Goal: Transaction & Acquisition: Purchase product/service

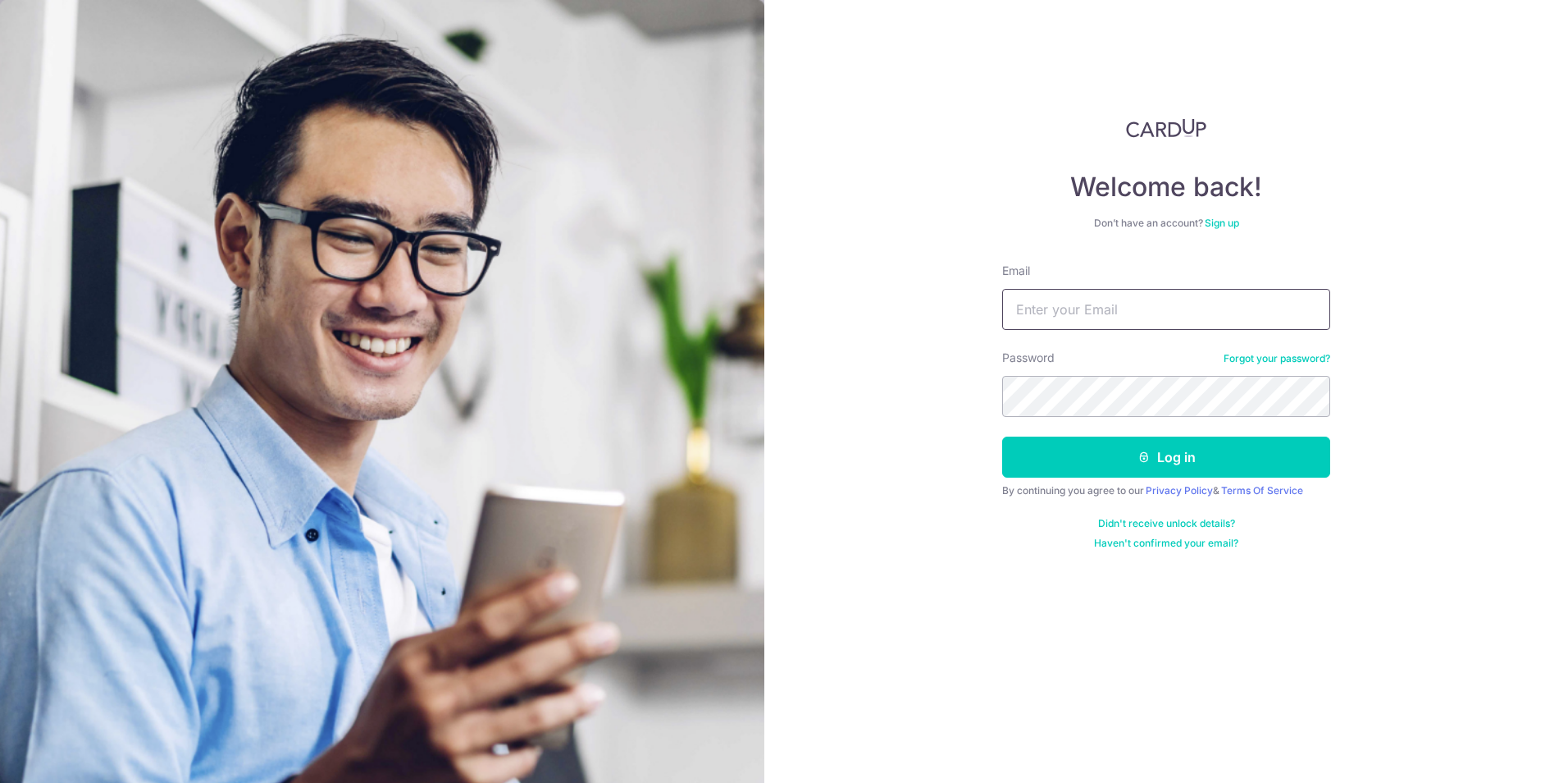
click at [1039, 301] on input "Email" at bounding box center [1165, 309] width 328 height 41
type input "[EMAIL_ADDRESS][DOMAIN_NAME]"
click at [1113, 468] on button "Log in" at bounding box center [1165, 456] width 328 height 41
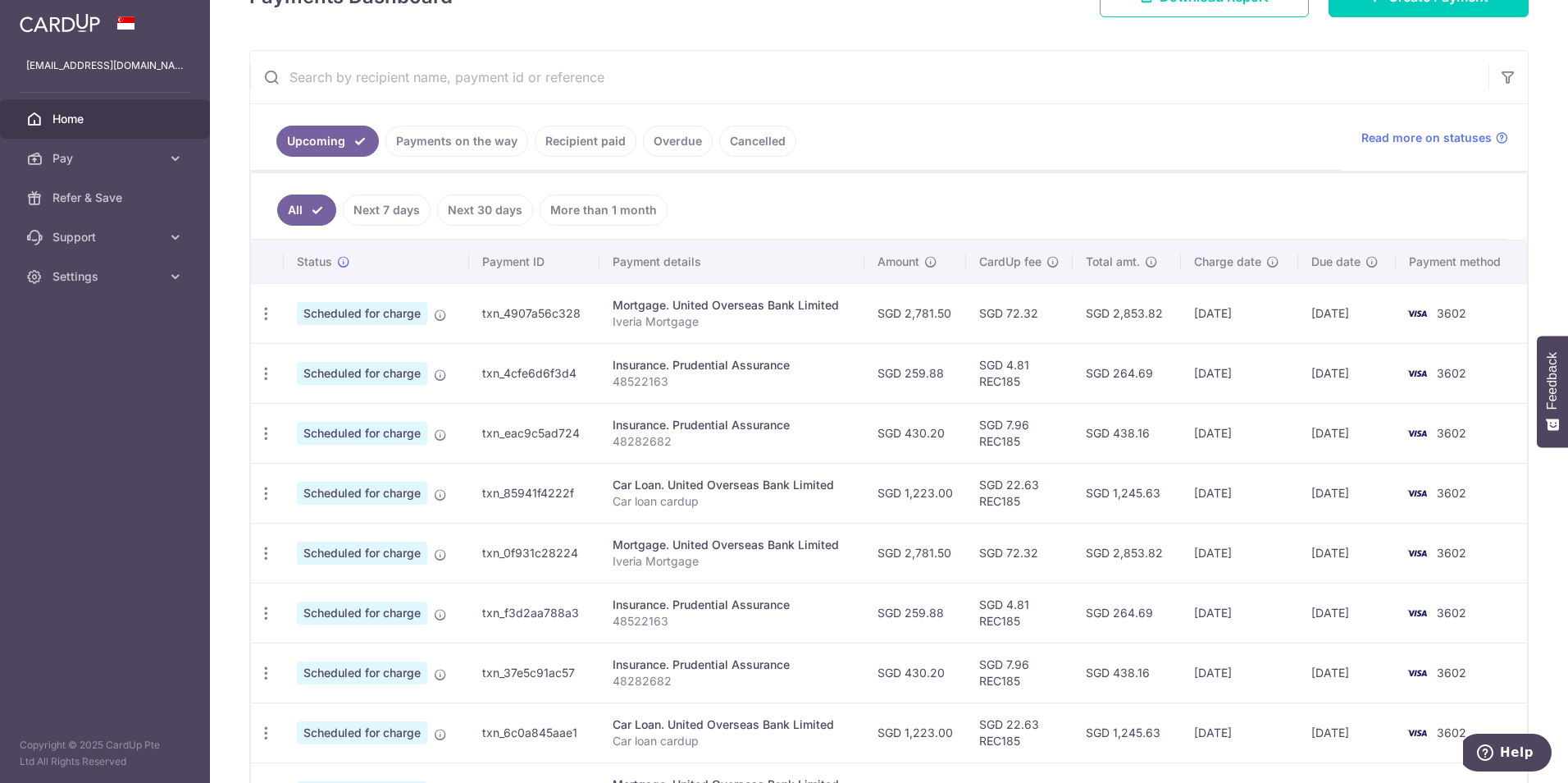
scroll to position [267, 0]
click at [174, 165] on icon at bounding box center [175, 158] width 16 height 16
click at [123, 202] on span "Payments" at bounding box center [107, 198] width 108 height 16
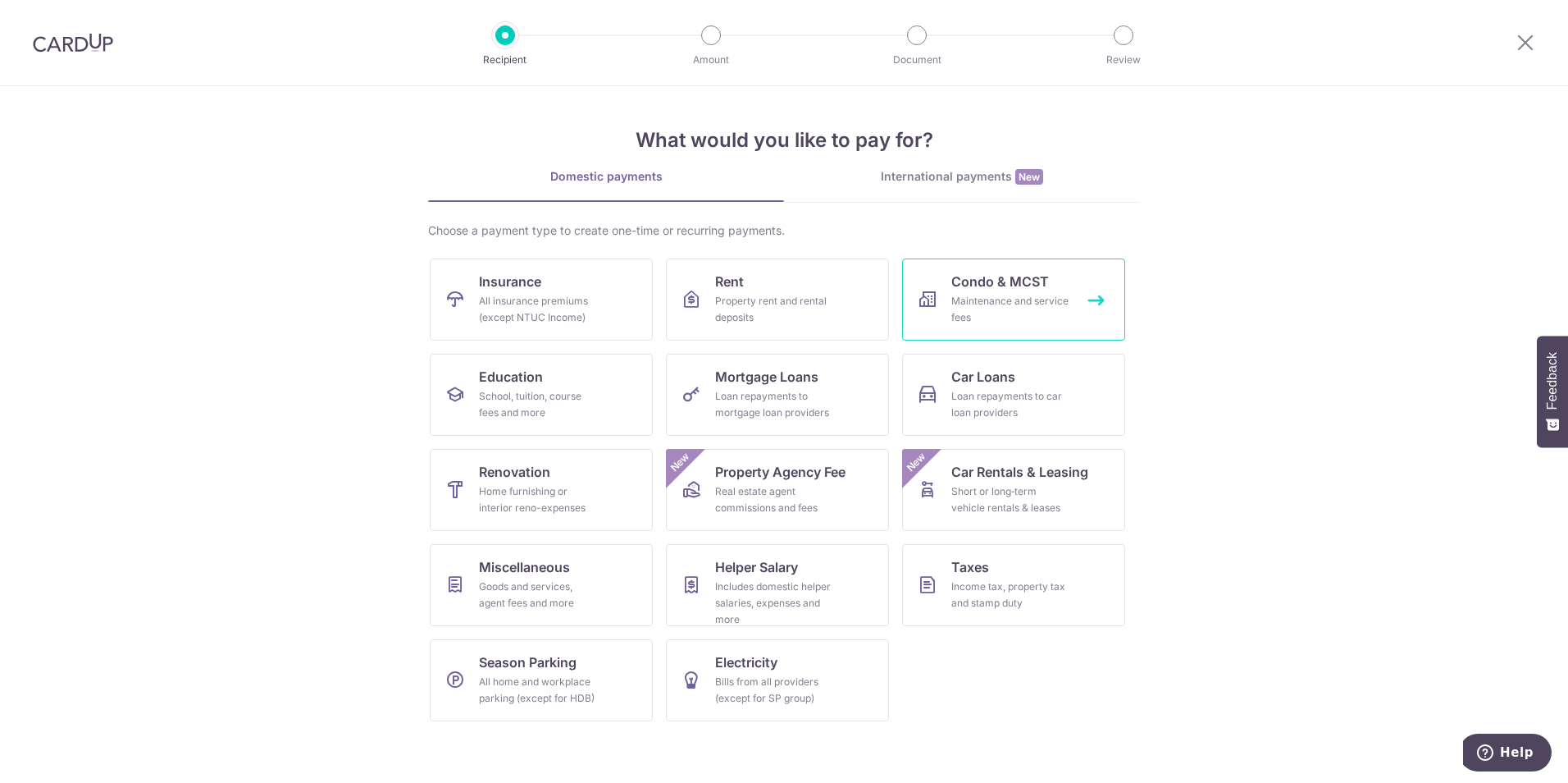
click at [1044, 289] on span "Condo & MCST" at bounding box center [1000, 282] width 97 height 20
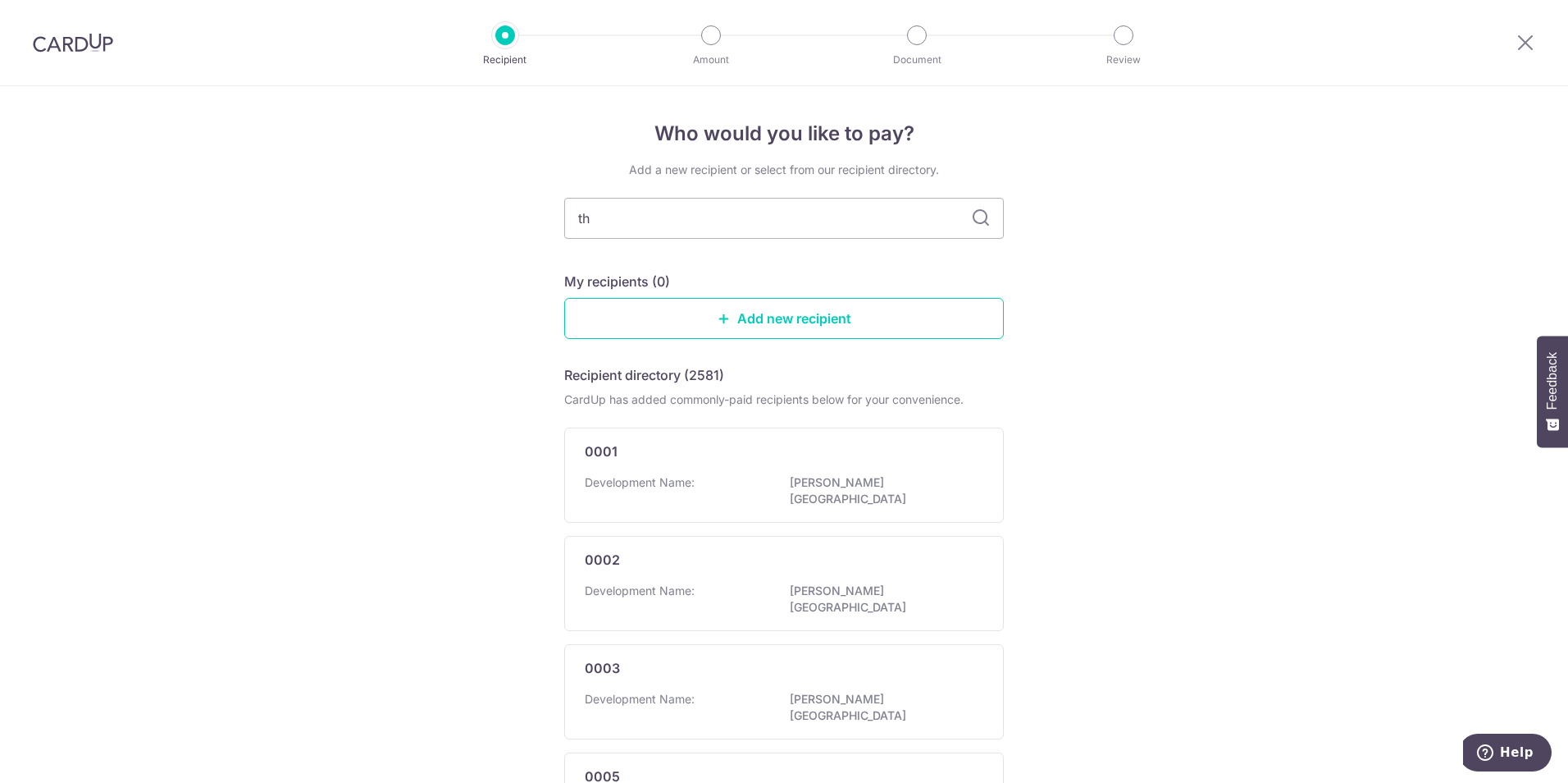
type input "the"
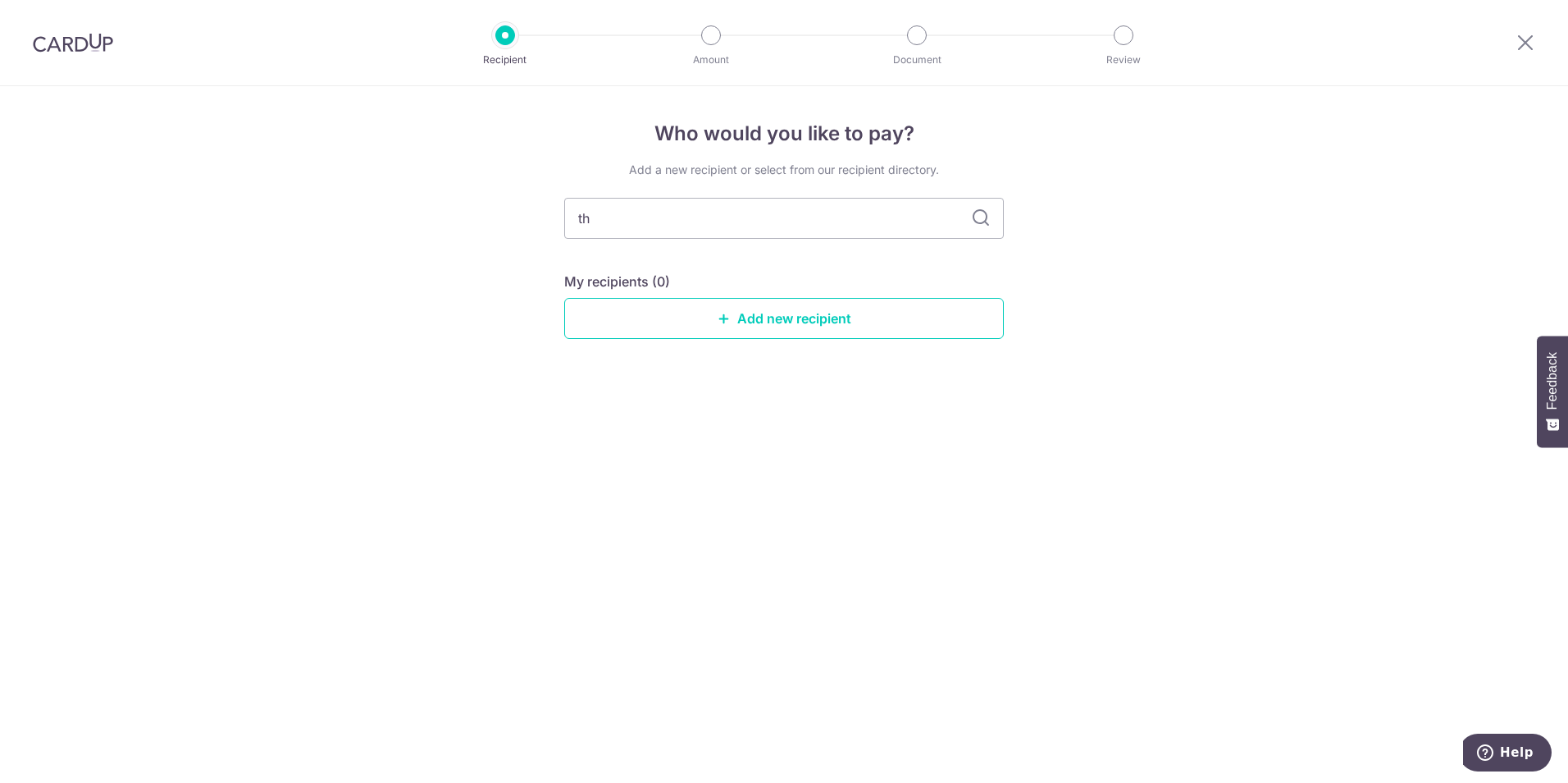
type input "t"
type input "o"
type input "iver"
type input "iveria"
type input "i"
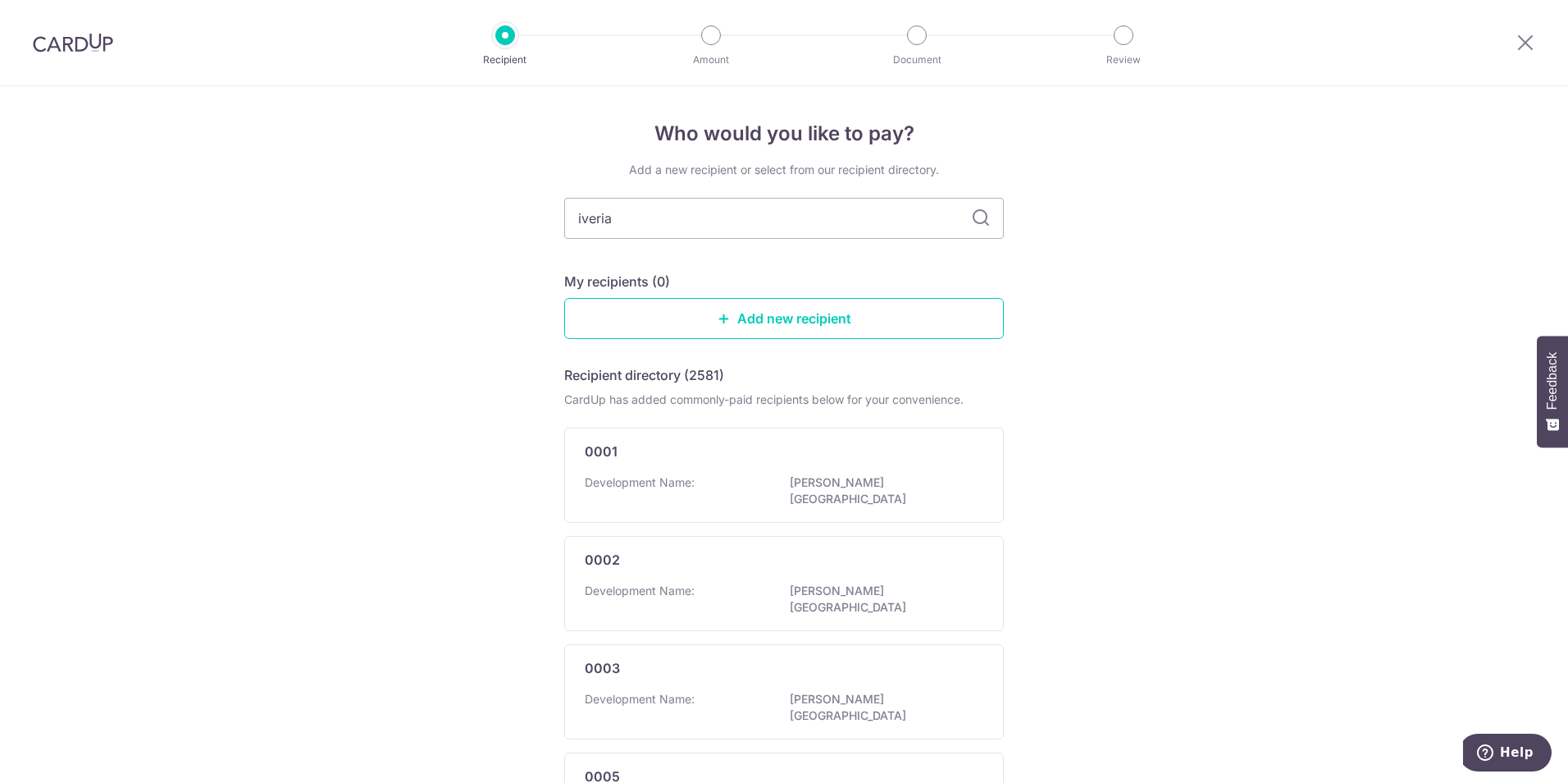
type input "iveria"
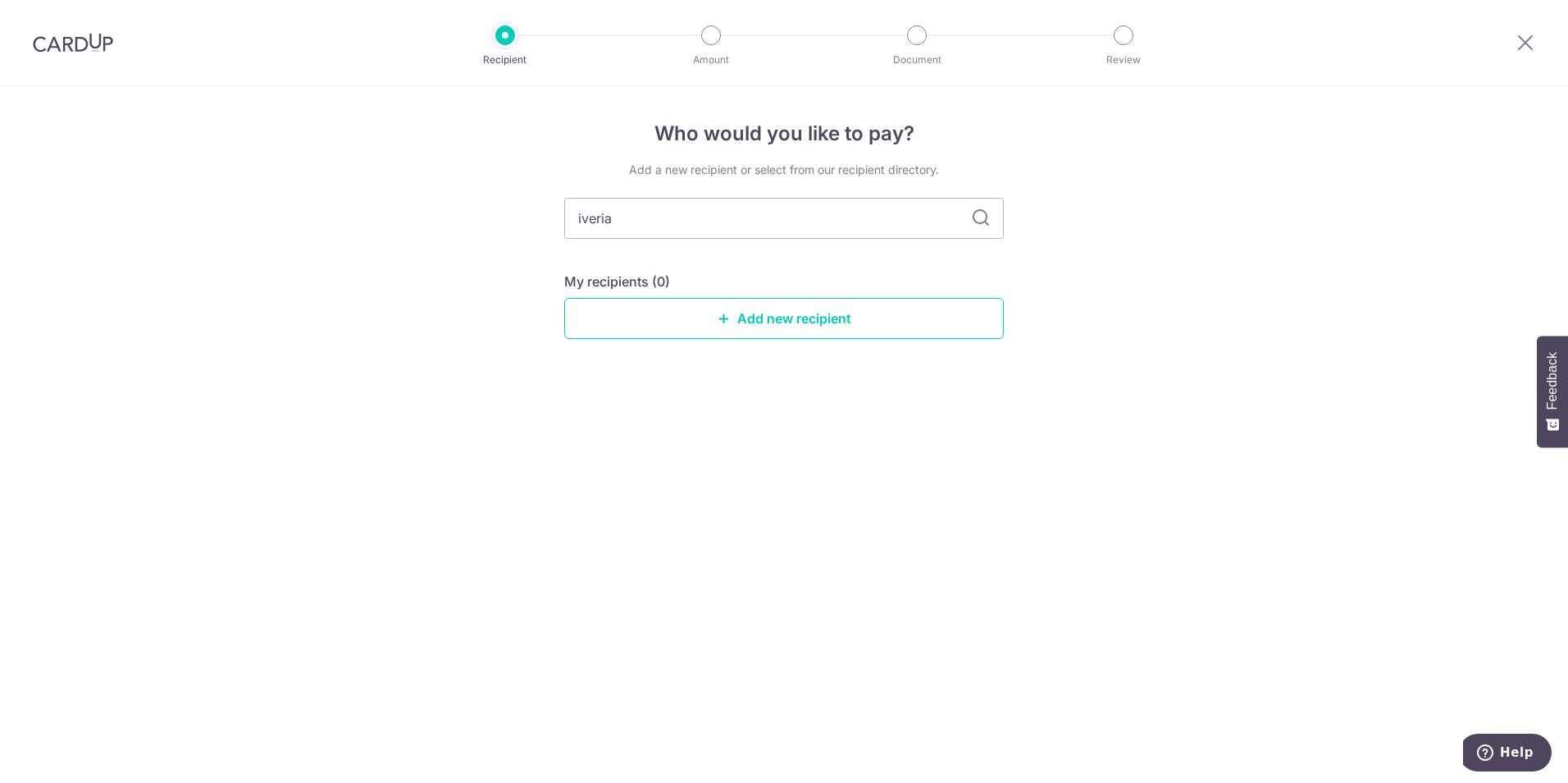
click at [984, 220] on icon at bounding box center [981, 219] width 20 height 20
click at [1523, 42] on icon at bounding box center [1526, 42] width 20 height 21
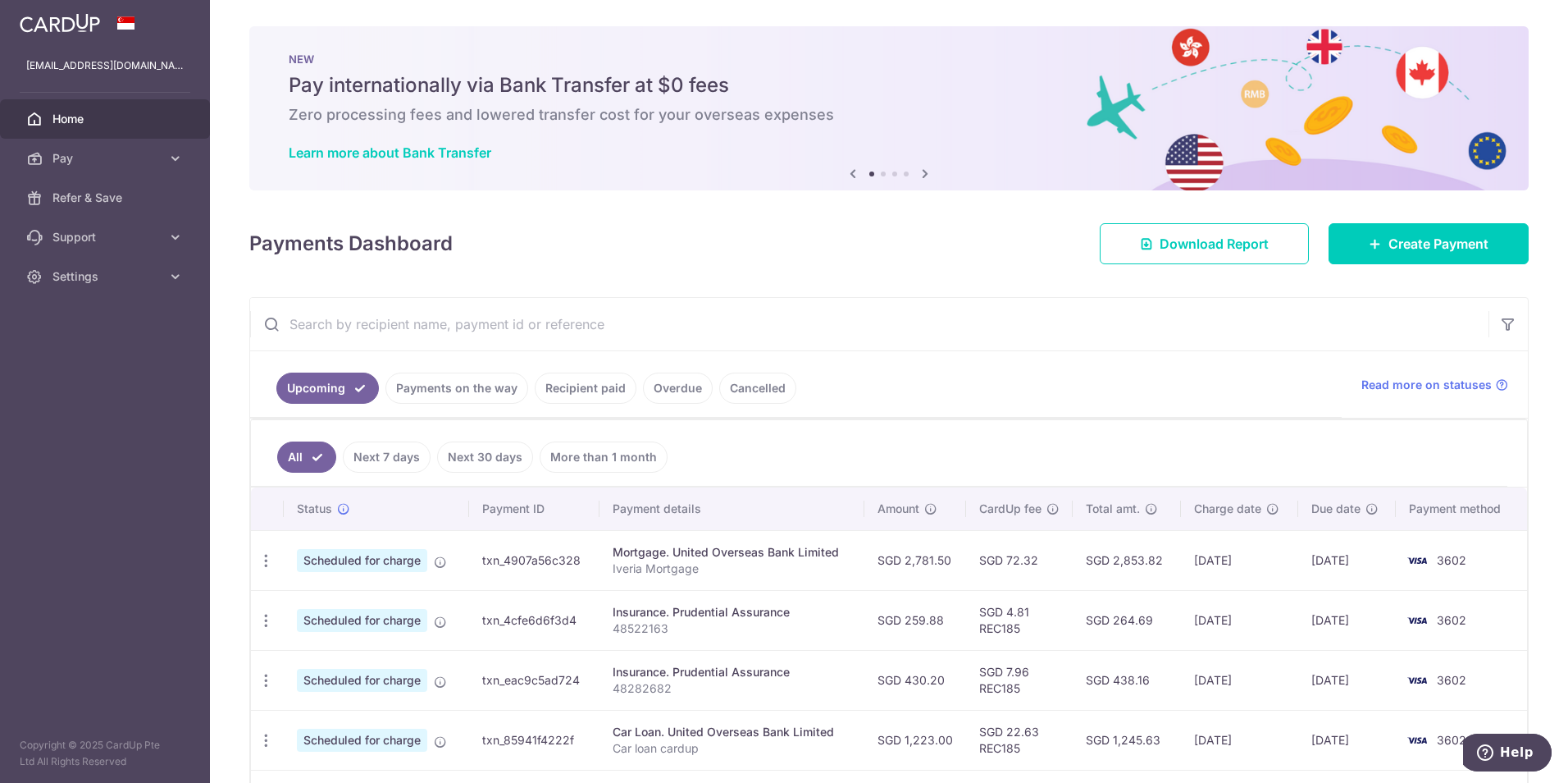
click at [505, 396] on link "Payments on the way" at bounding box center [457, 387] width 143 height 32
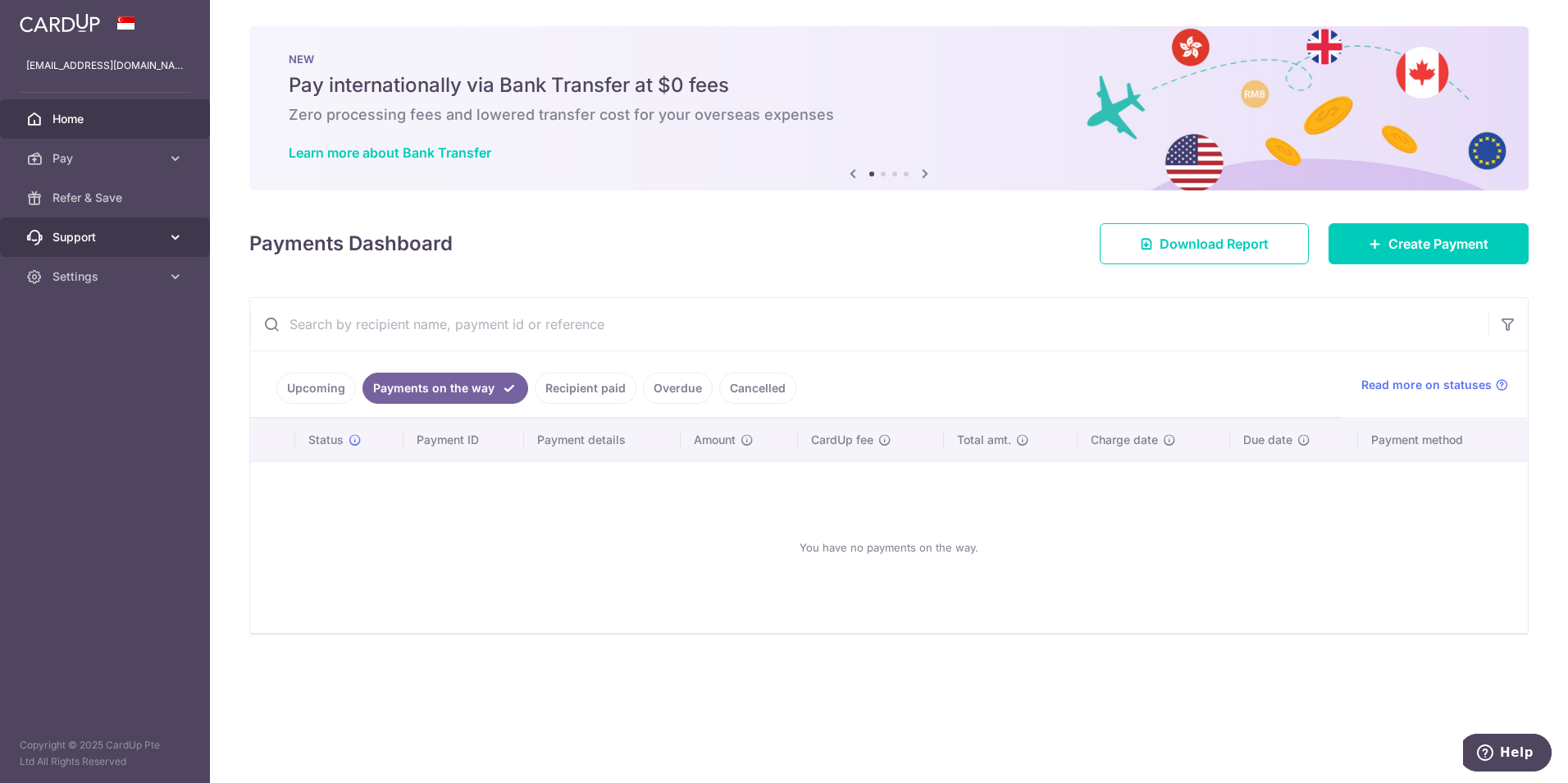
click at [163, 247] on link "Support" at bounding box center [105, 238] width 210 height 40
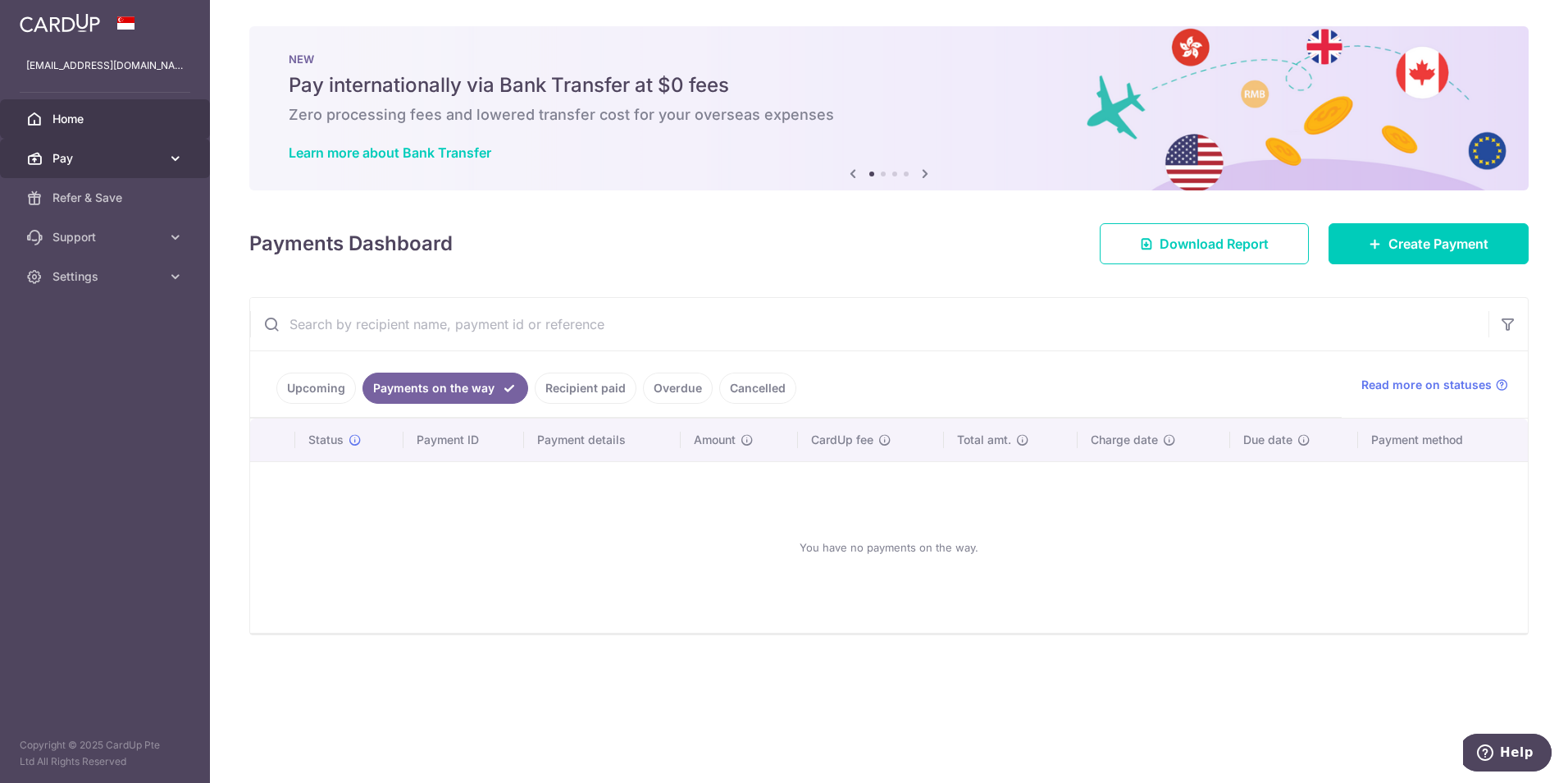
click at [164, 157] on link "Pay" at bounding box center [105, 159] width 210 height 40
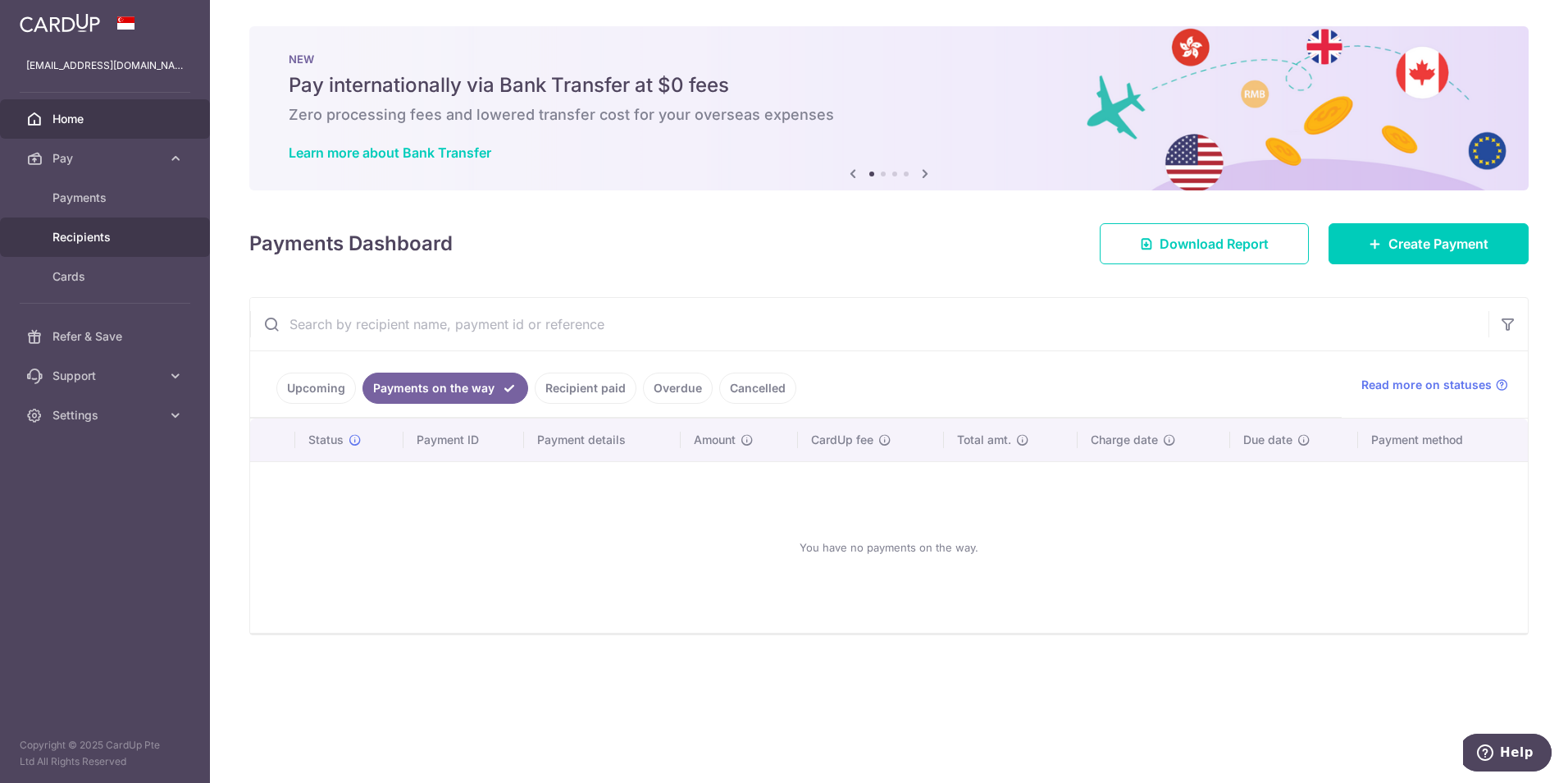
click at [127, 235] on span "Recipients" at bounding box center [107, 237] width 108 height 16
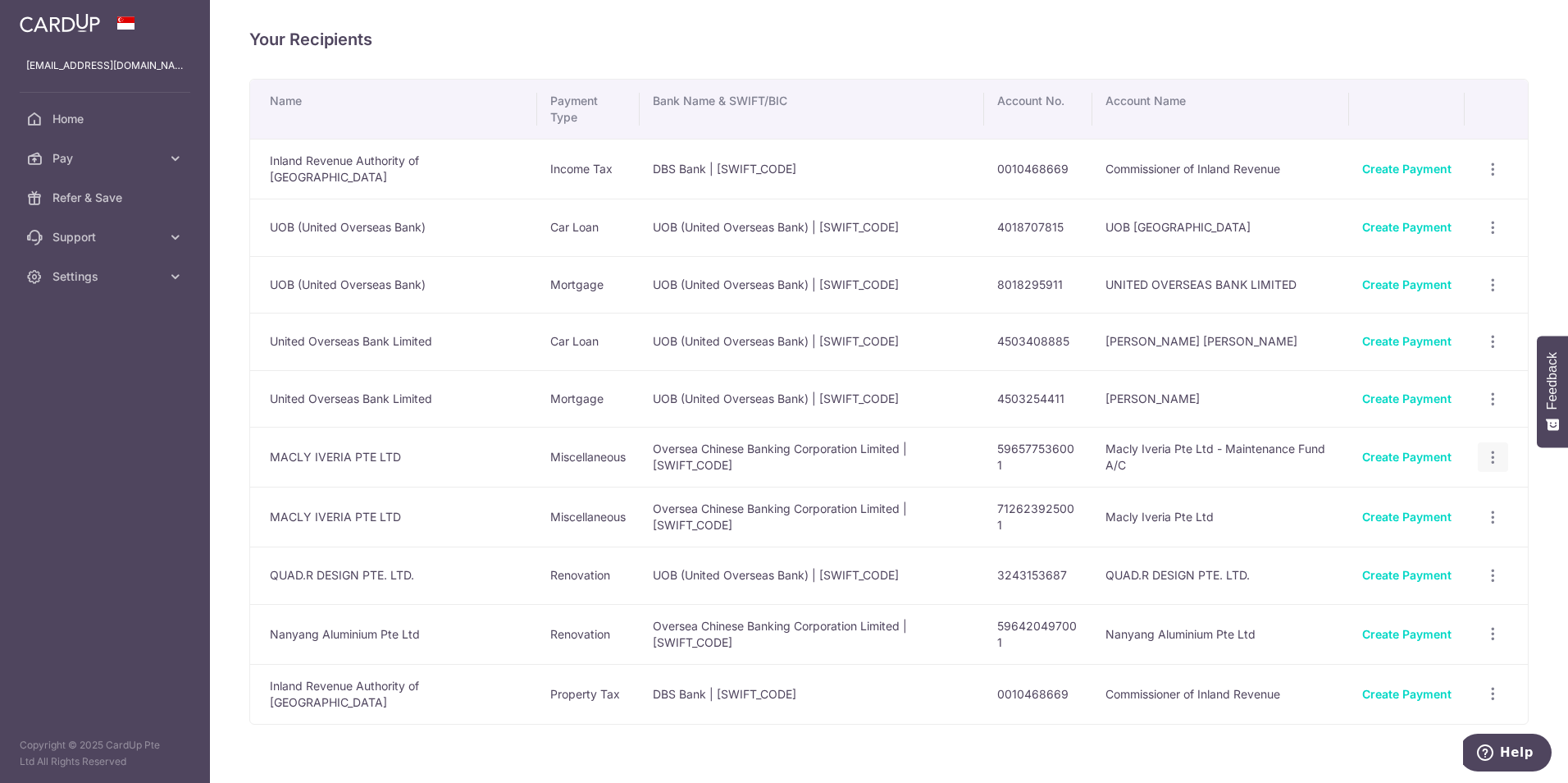
click at [1489, 178] on icon "button" at bounding box center [1492, 169] width 17 height 17
click at [125, 161] on span "Pay" at bounding box center [107, 158] width 108 height 16
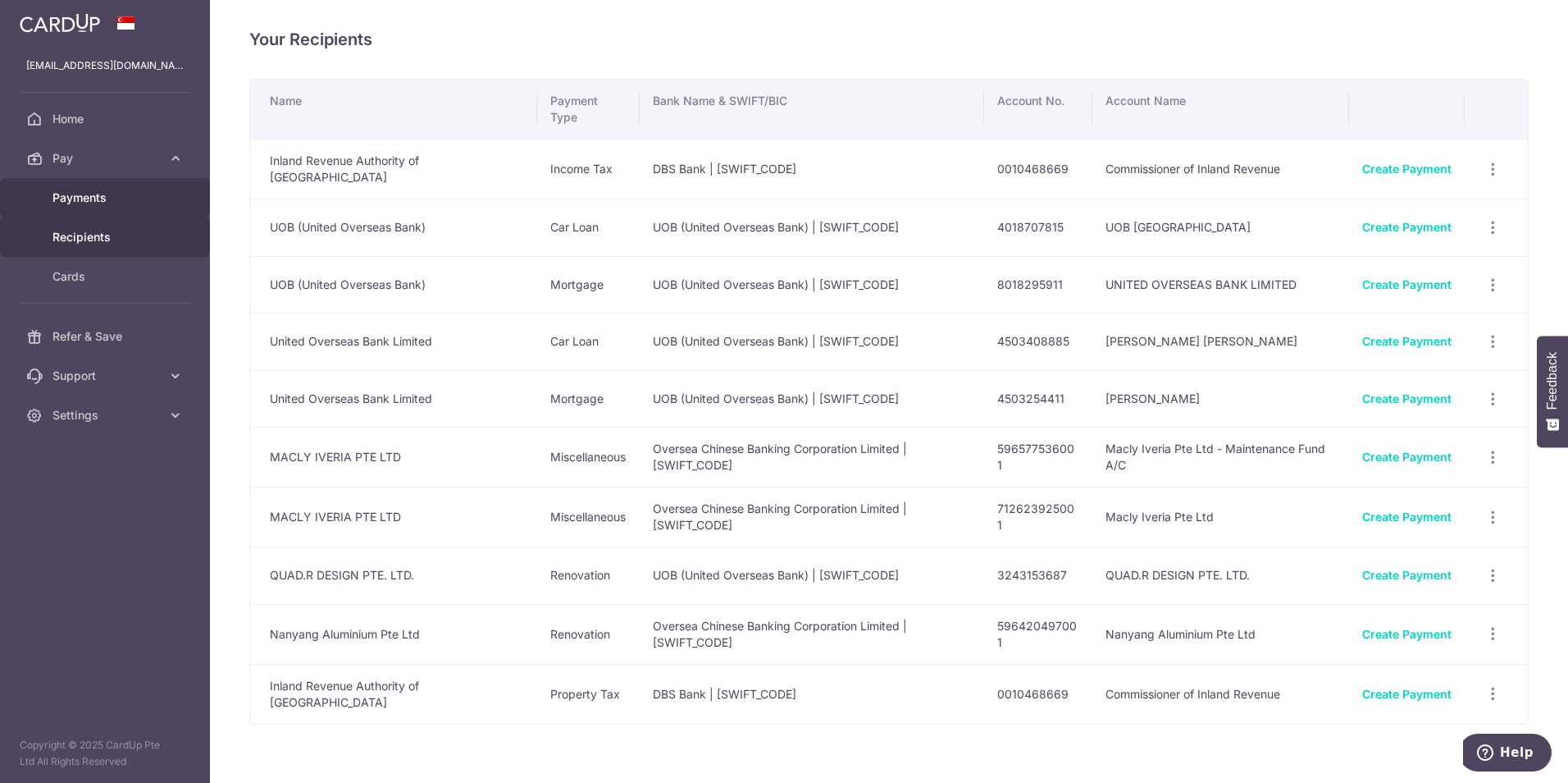
click at [97, 200] on span "Payments" at bounding box center [107, 198] width 108 height 16
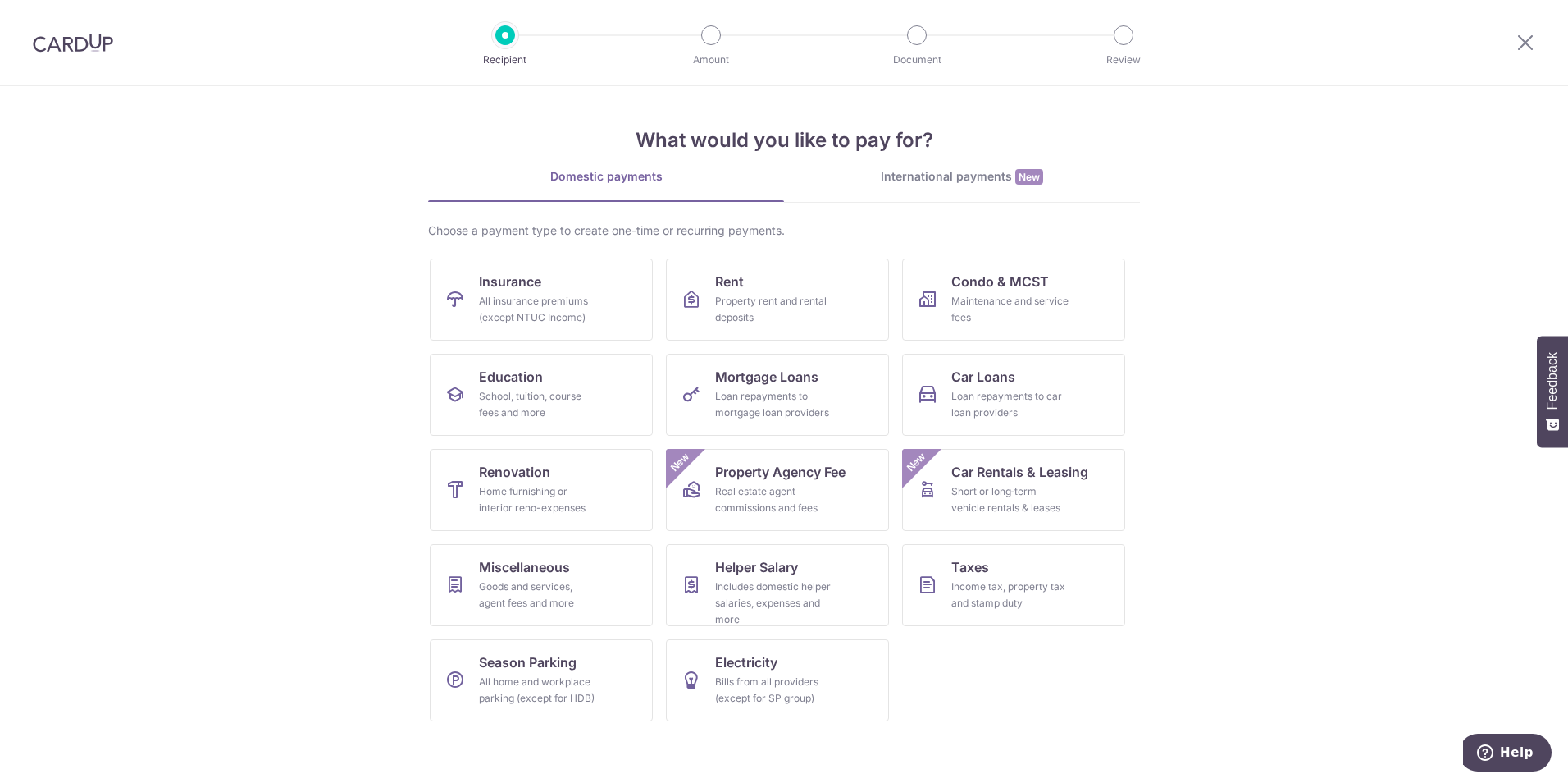
click at [42, 42] on img at bounding box center [72, 42] width 80 height 20
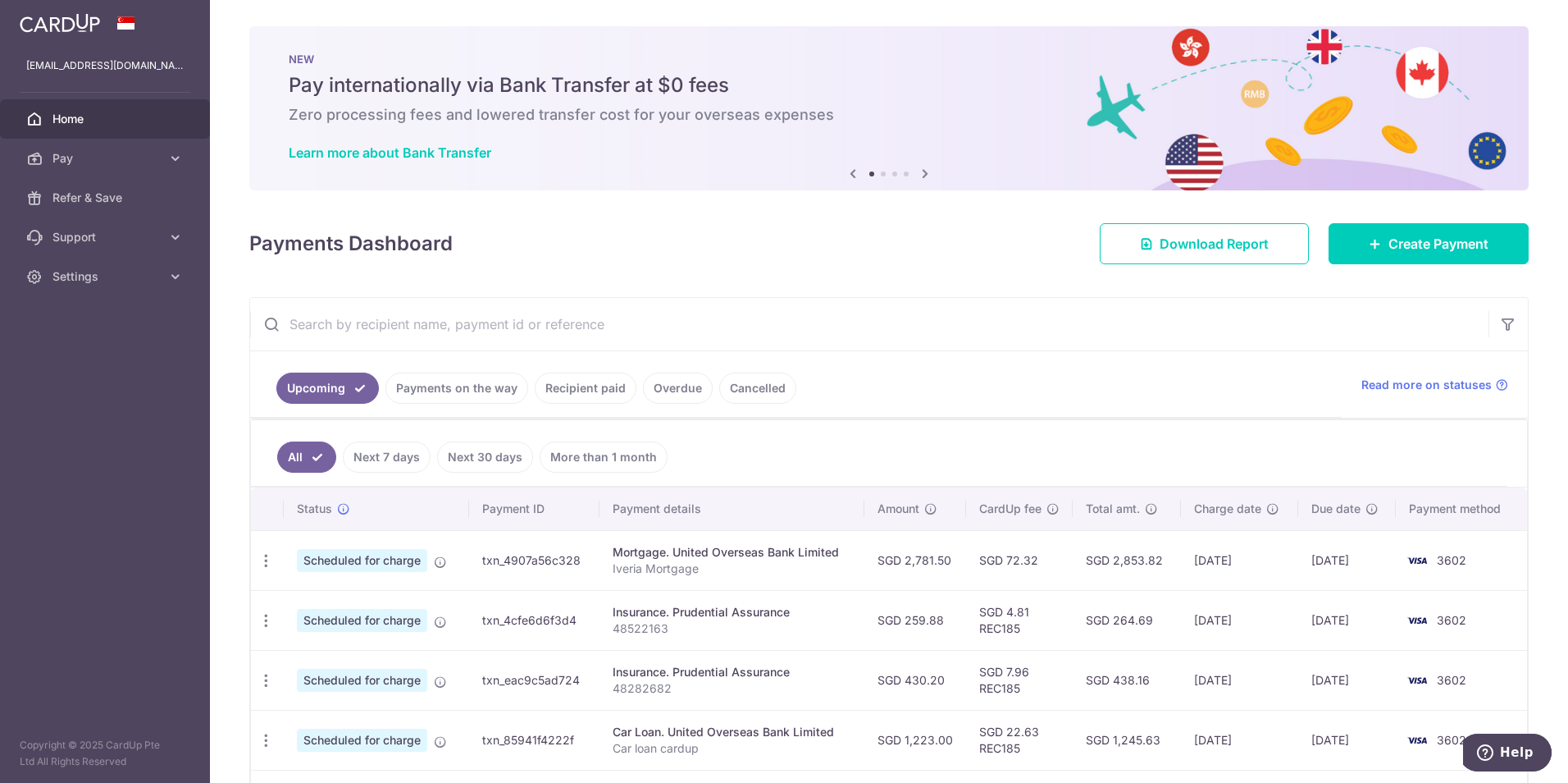
click at [600, 390] on link "Recipient paid" at bounding box center [585, 387] width 102 height 32
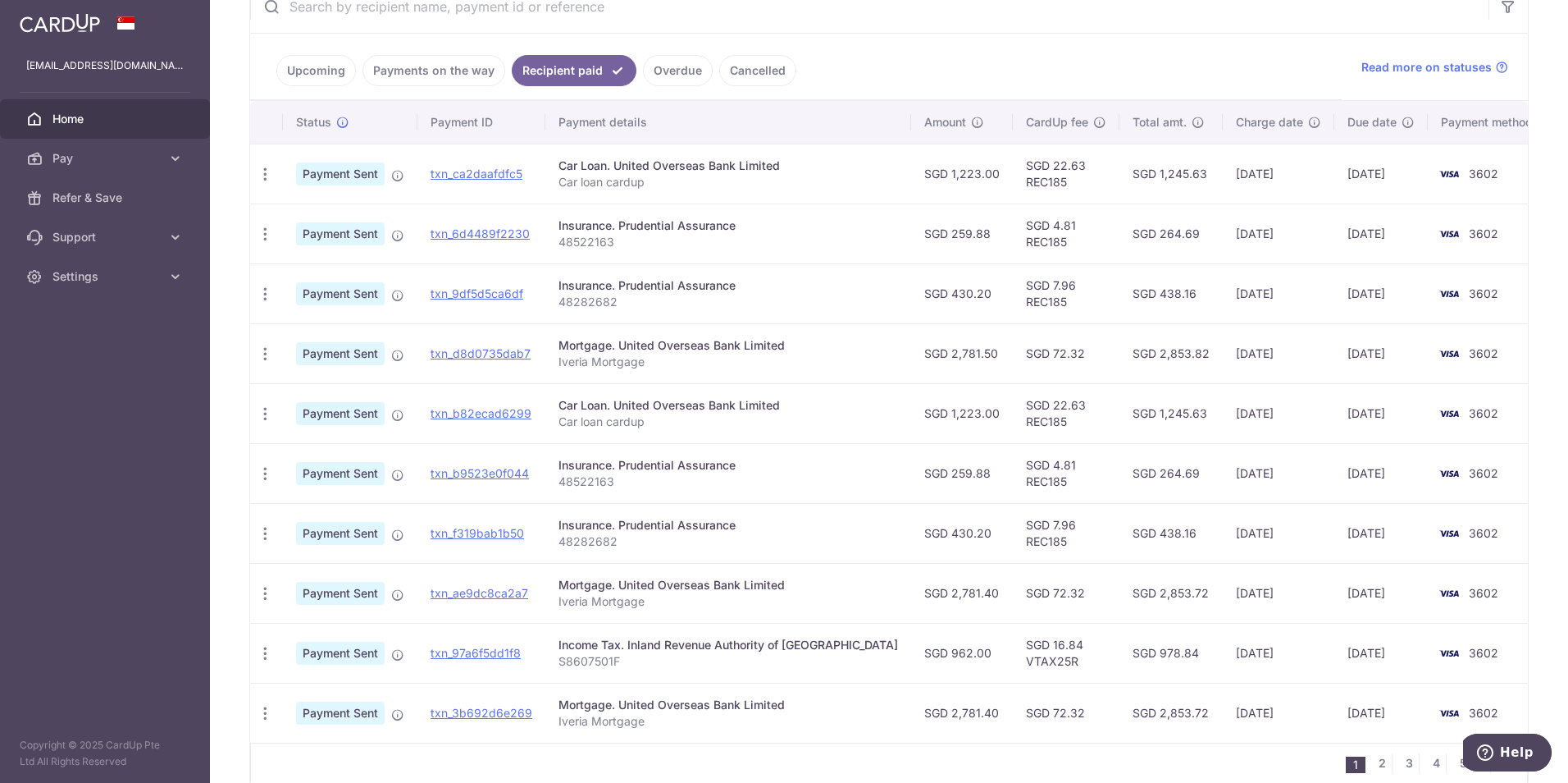
scroll to position [396, 0]
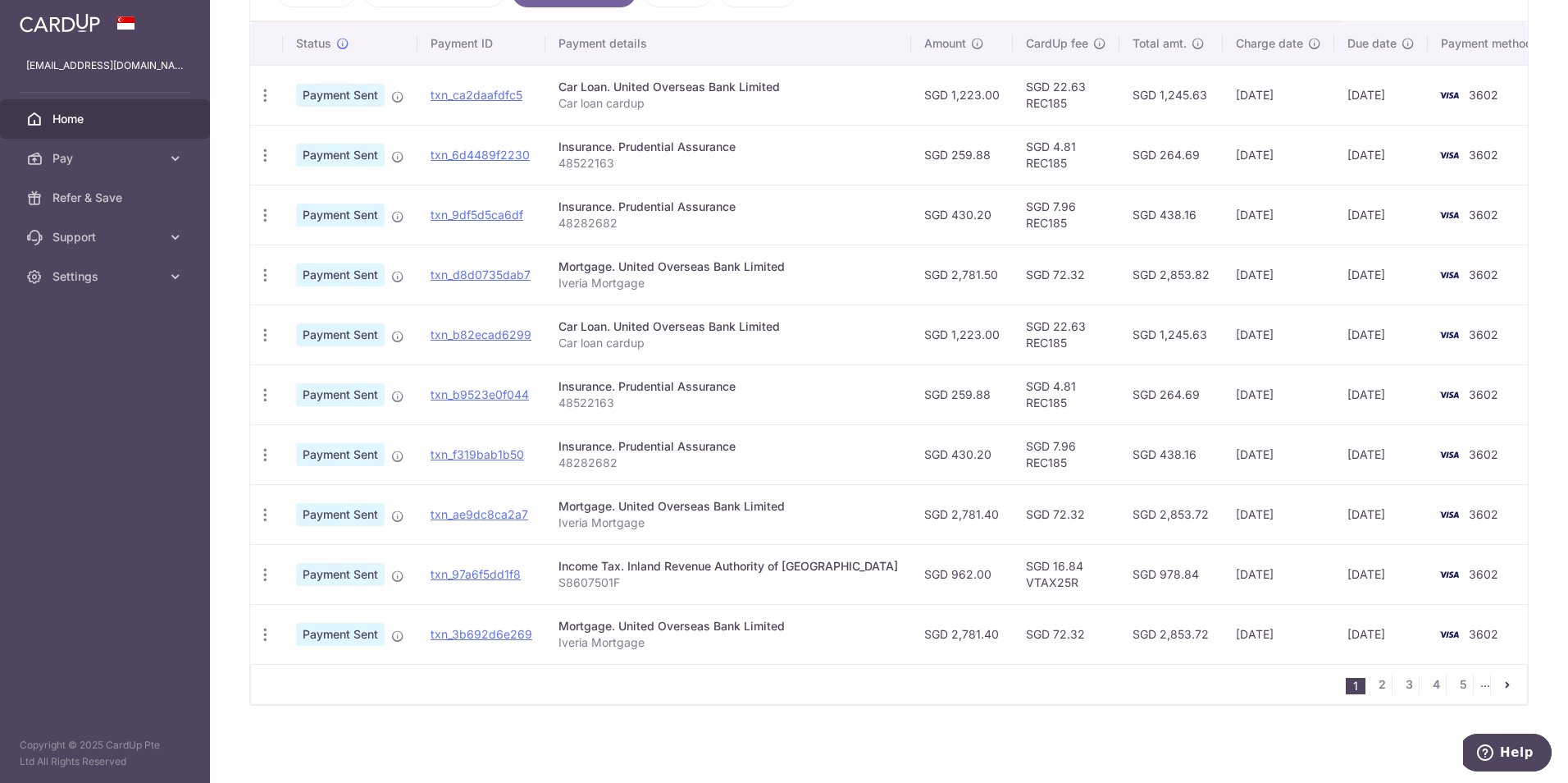
click at [1505, 677] on link "pager" at bounding box center [1508, 685] width 20 height 20
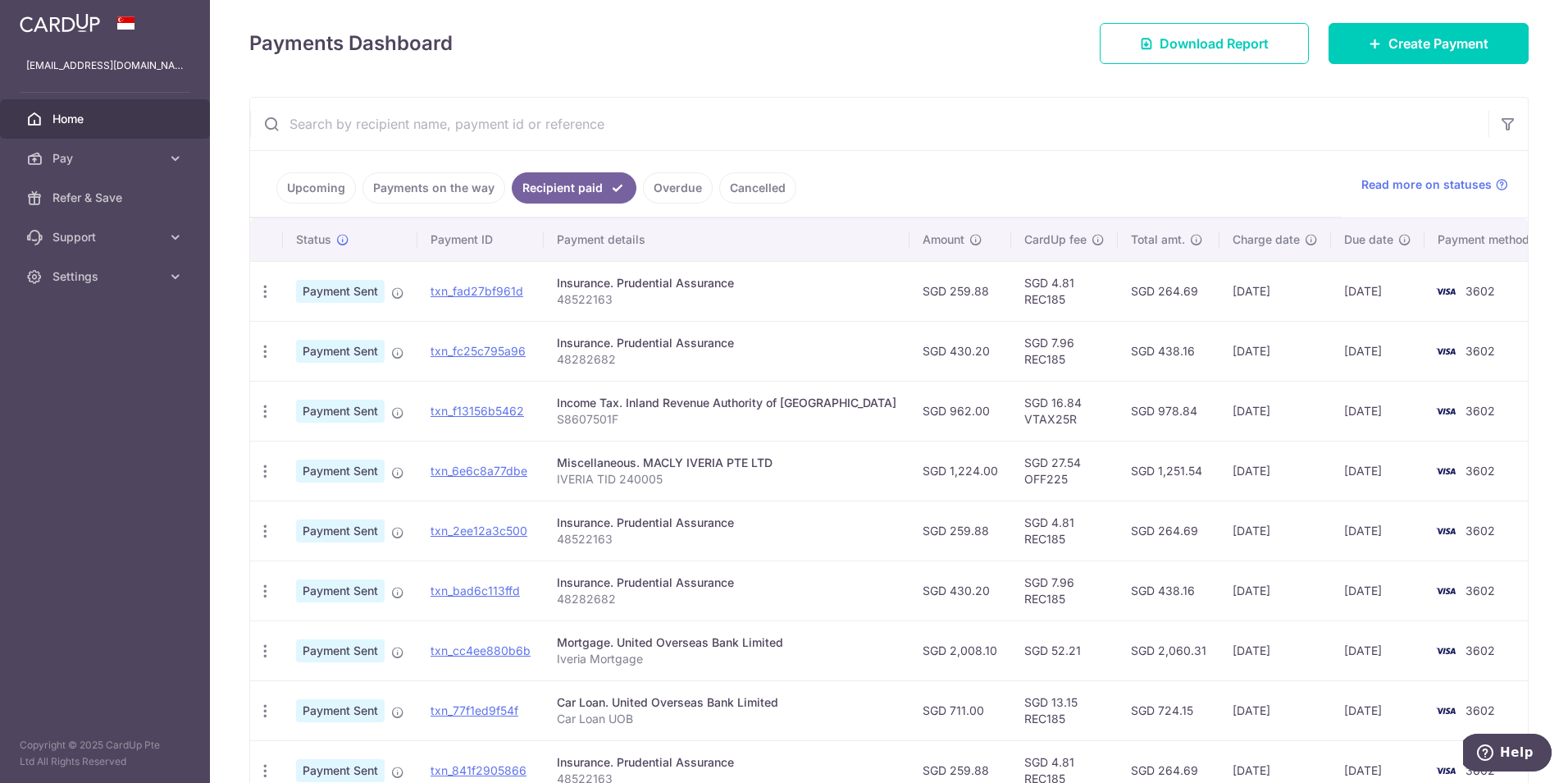
scroll to position [206, 0]
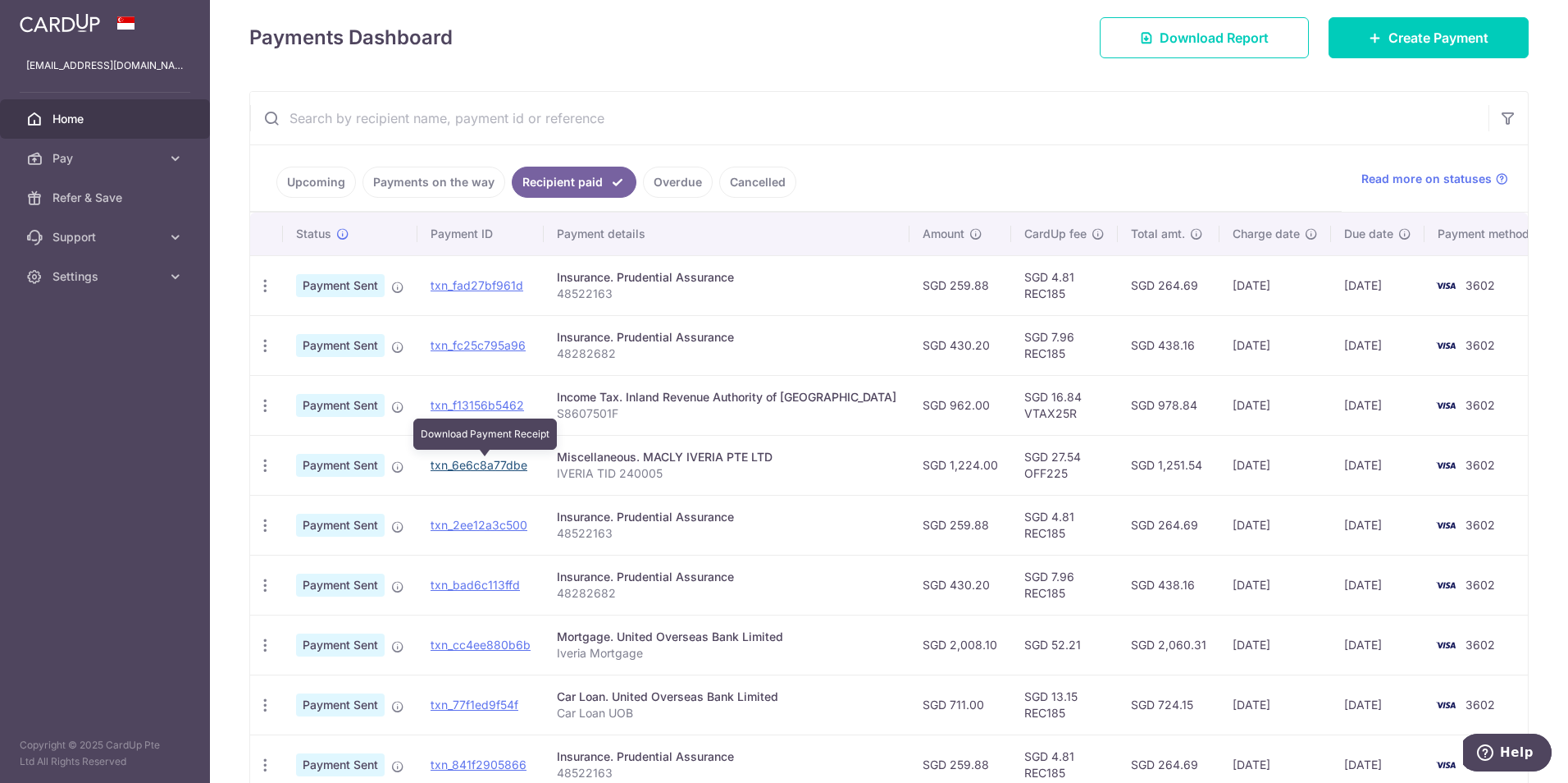
click at [474, 464] on link "txn_6e6c8a77dbe" at bounding box center [478, 464] width 97 height 14
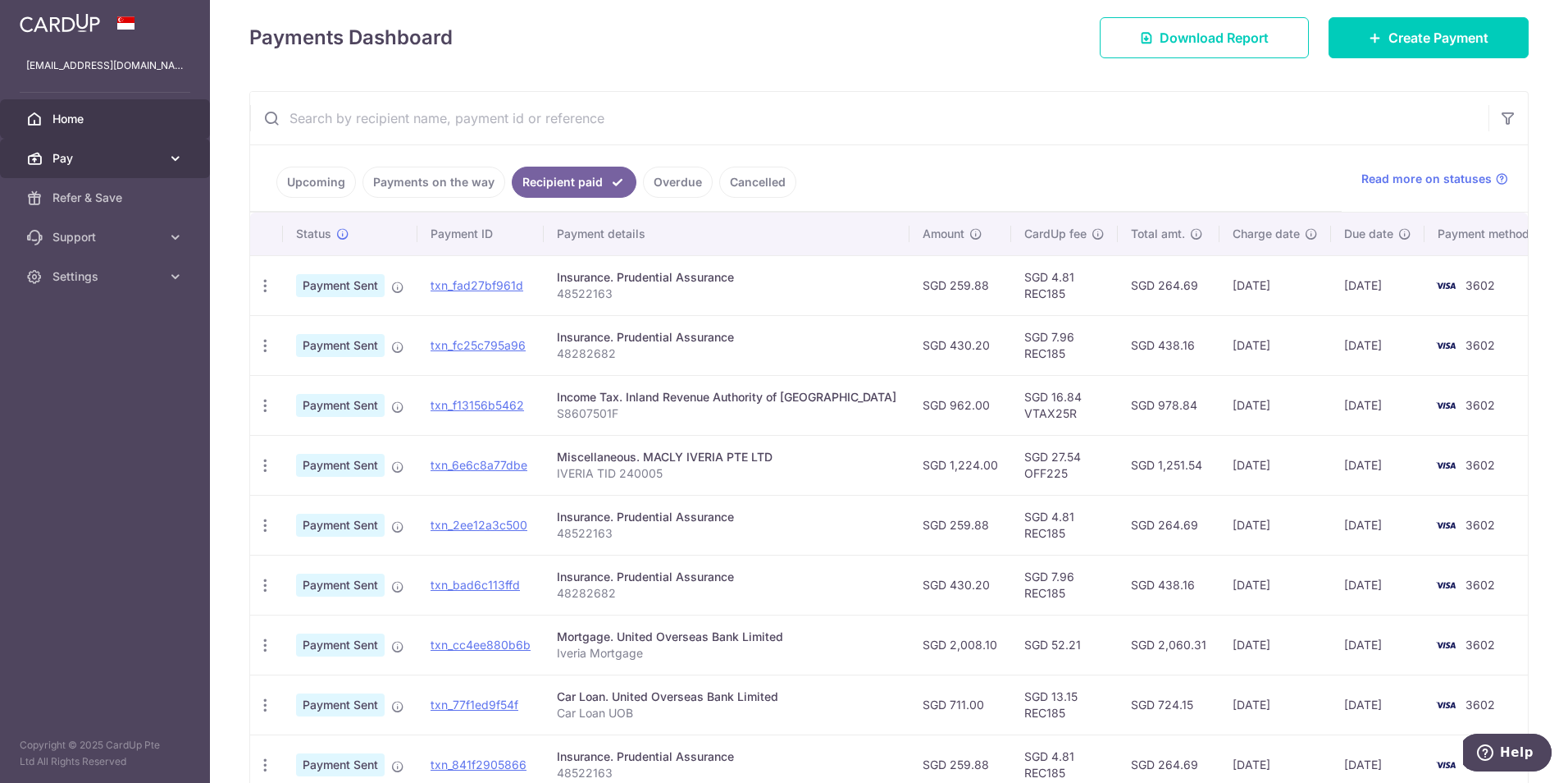
click at [154, 152] on span "Pay" at bounding box center [107, 158] width 108 height 16
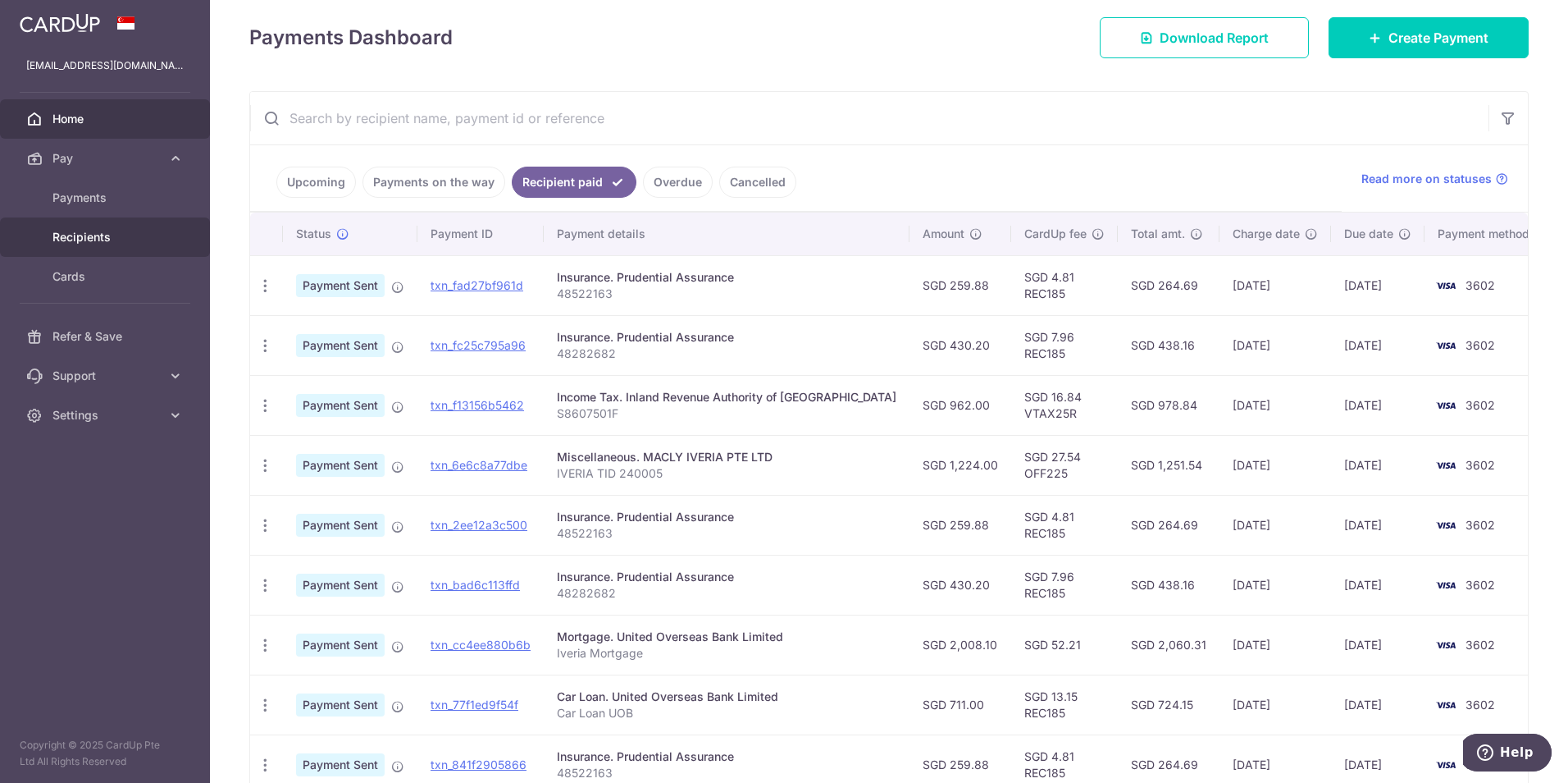
click at [125, 233] on span "Recipients" at bounding box center [107, 237] width 108 height 16
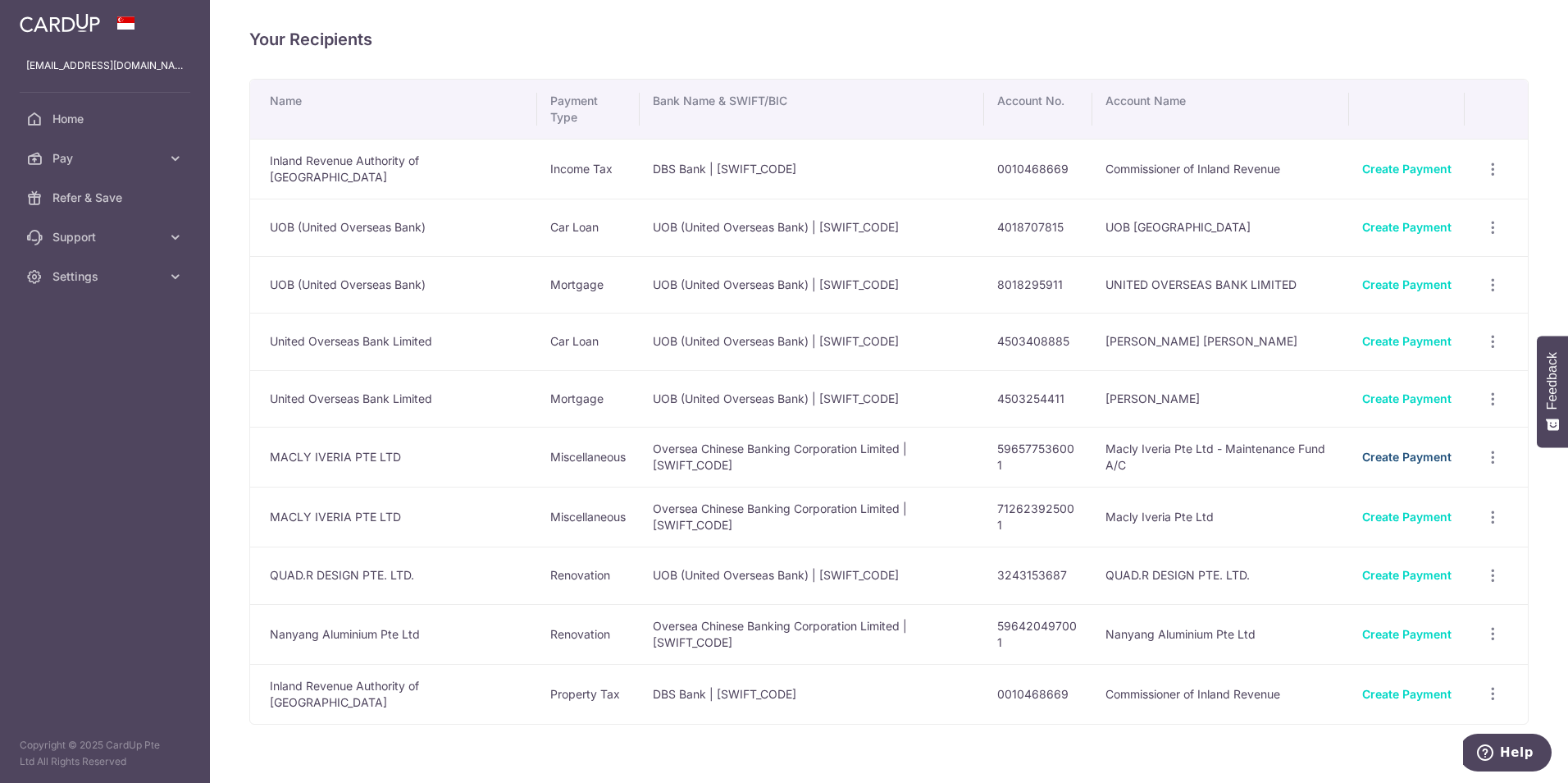
click at [1430, 457] on link "Create Payment" at bounding box center [1406, 456] width 89 height 14
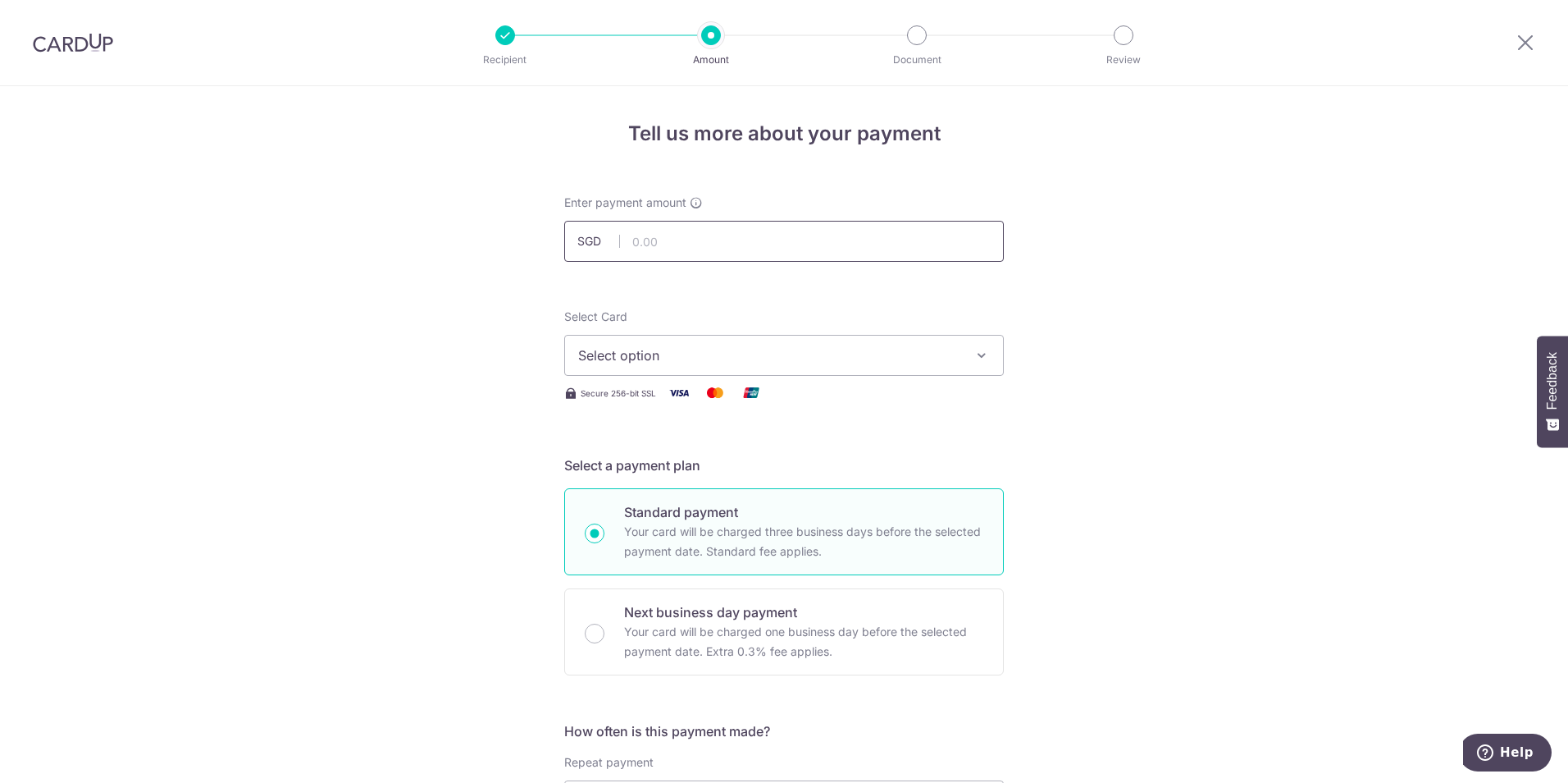
click at [866, 252] on input "text" at bounding box center [784, 240] width 440 height 41
type input "1,224.00"
click at [967, 357] on button "Select option" at bounding box center [784, 355] width 440 height 41
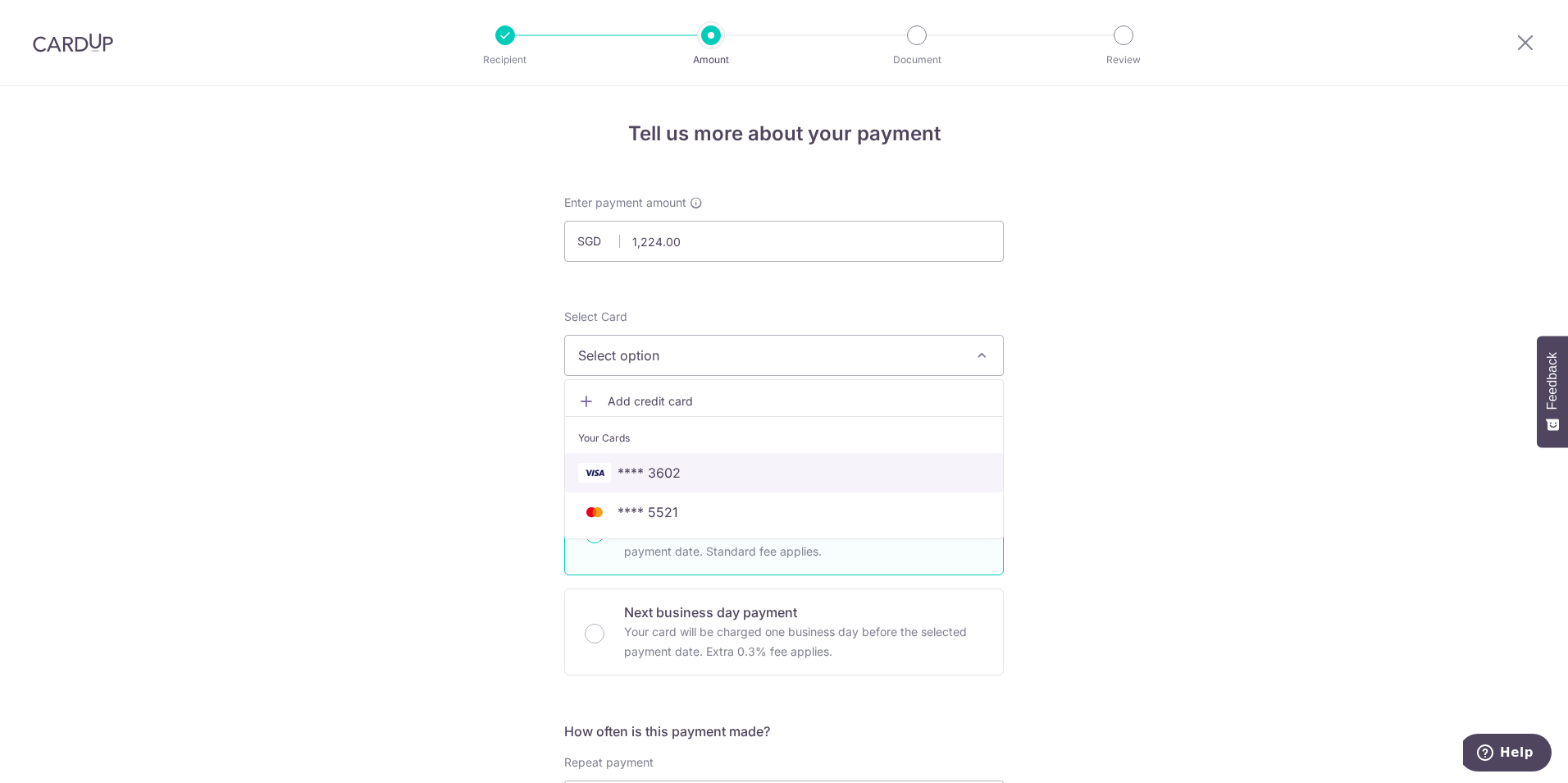
click at [815, 480] on span "**** 3602" at bounding box center [784, 472] width 412 height 20
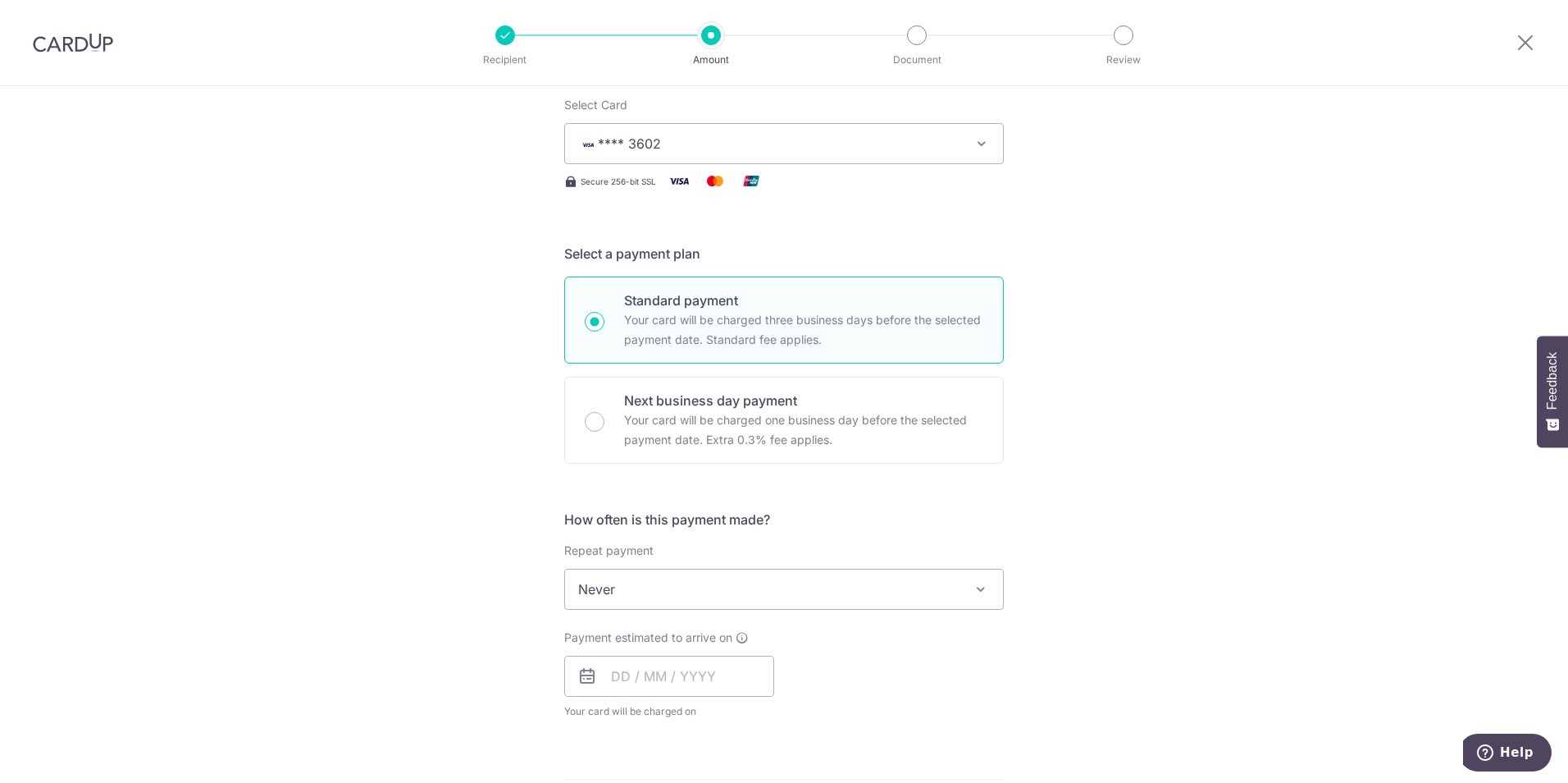
scroll to position [212, 0]
click at [782, 595] on span "Never" at bounding box center [784, 589] width 438 height 40
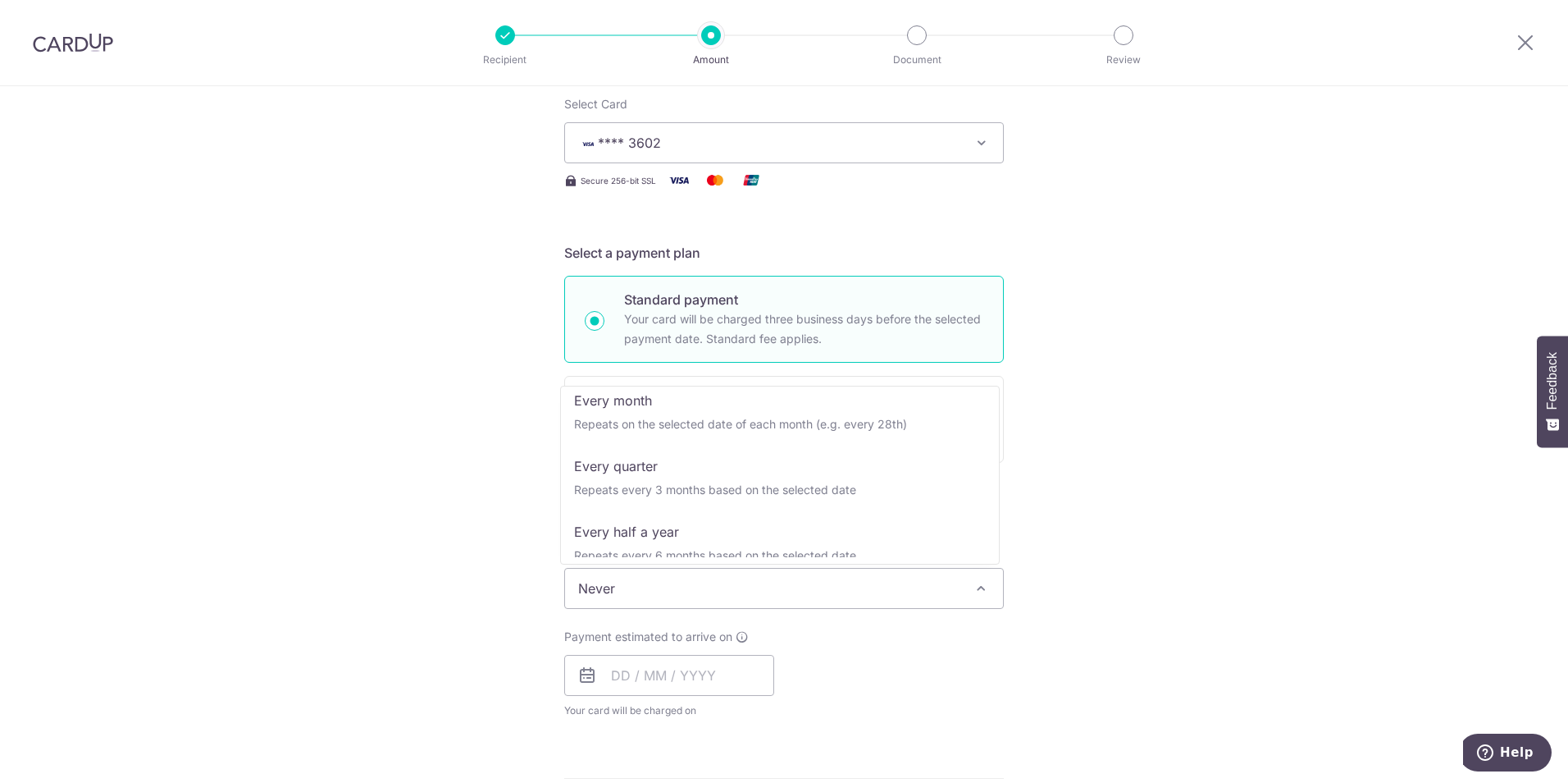
scroll to position [164, 0]
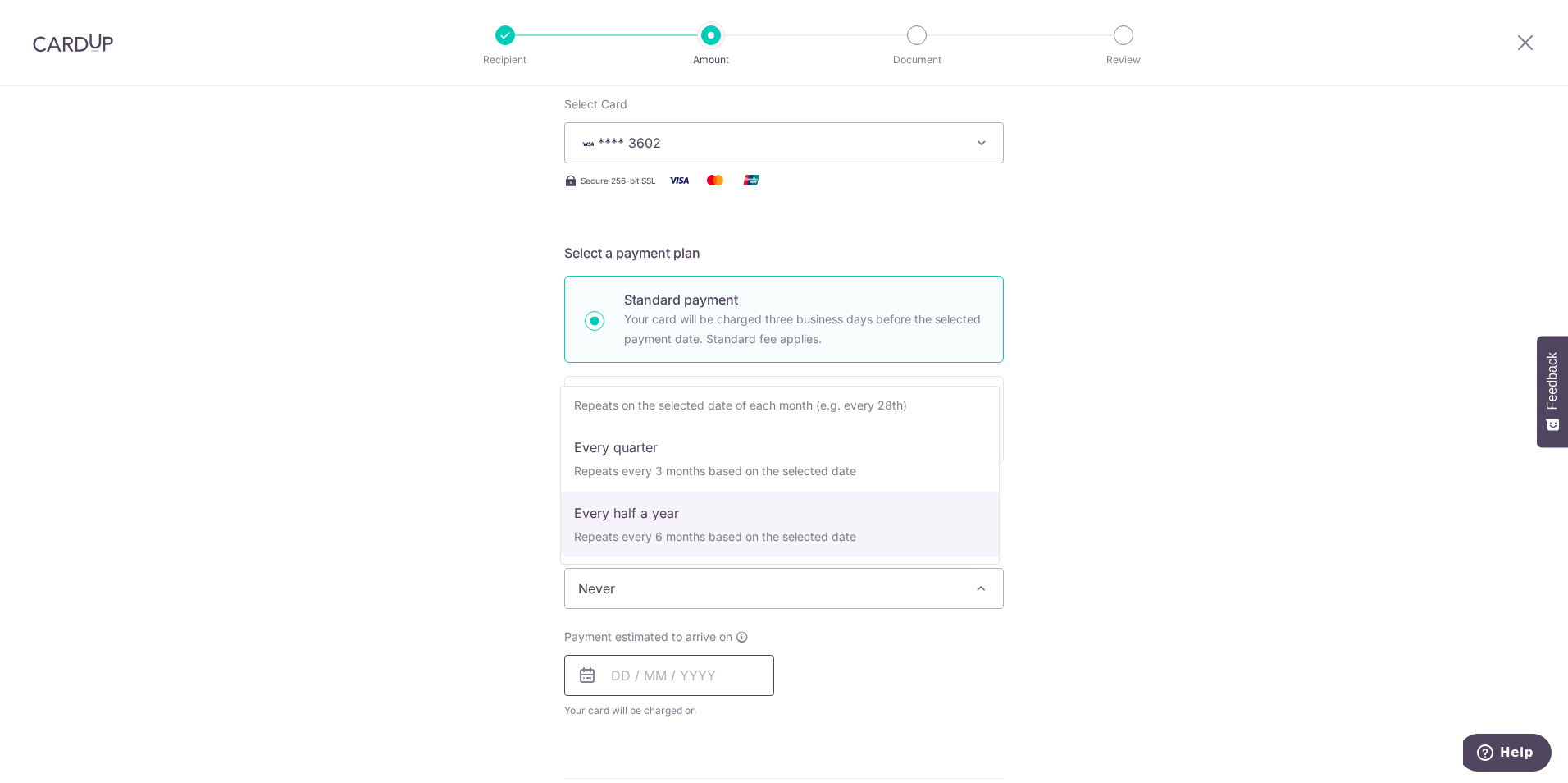
click at [623, 677] on input "text" at bounding box center [669, 675] width 210 height 41
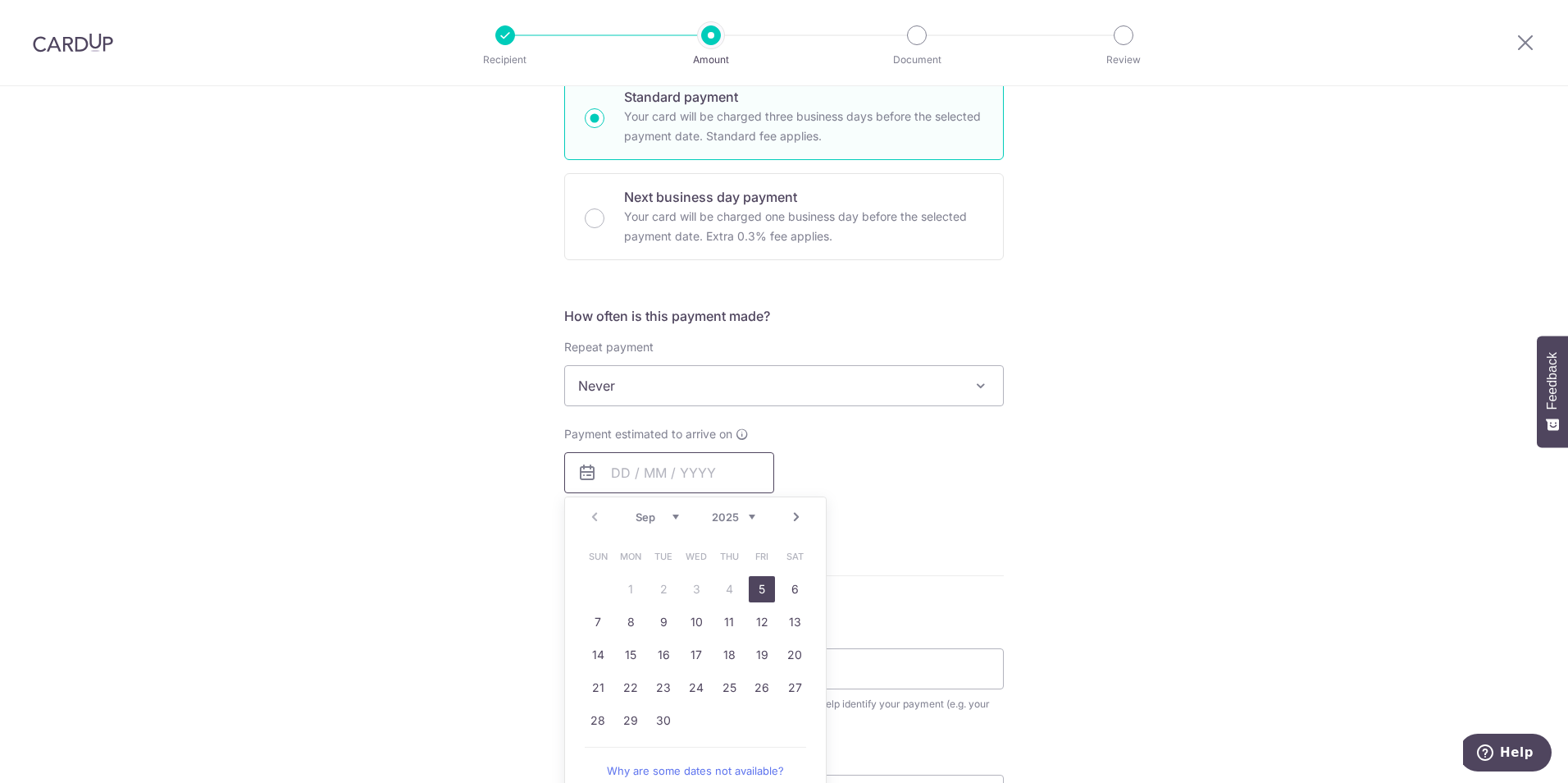
scroll to position [416, 0]
click at [770, 588] on link "5" at bounding box center [762, 588] width 26 height 26
type input "05/09/2025"
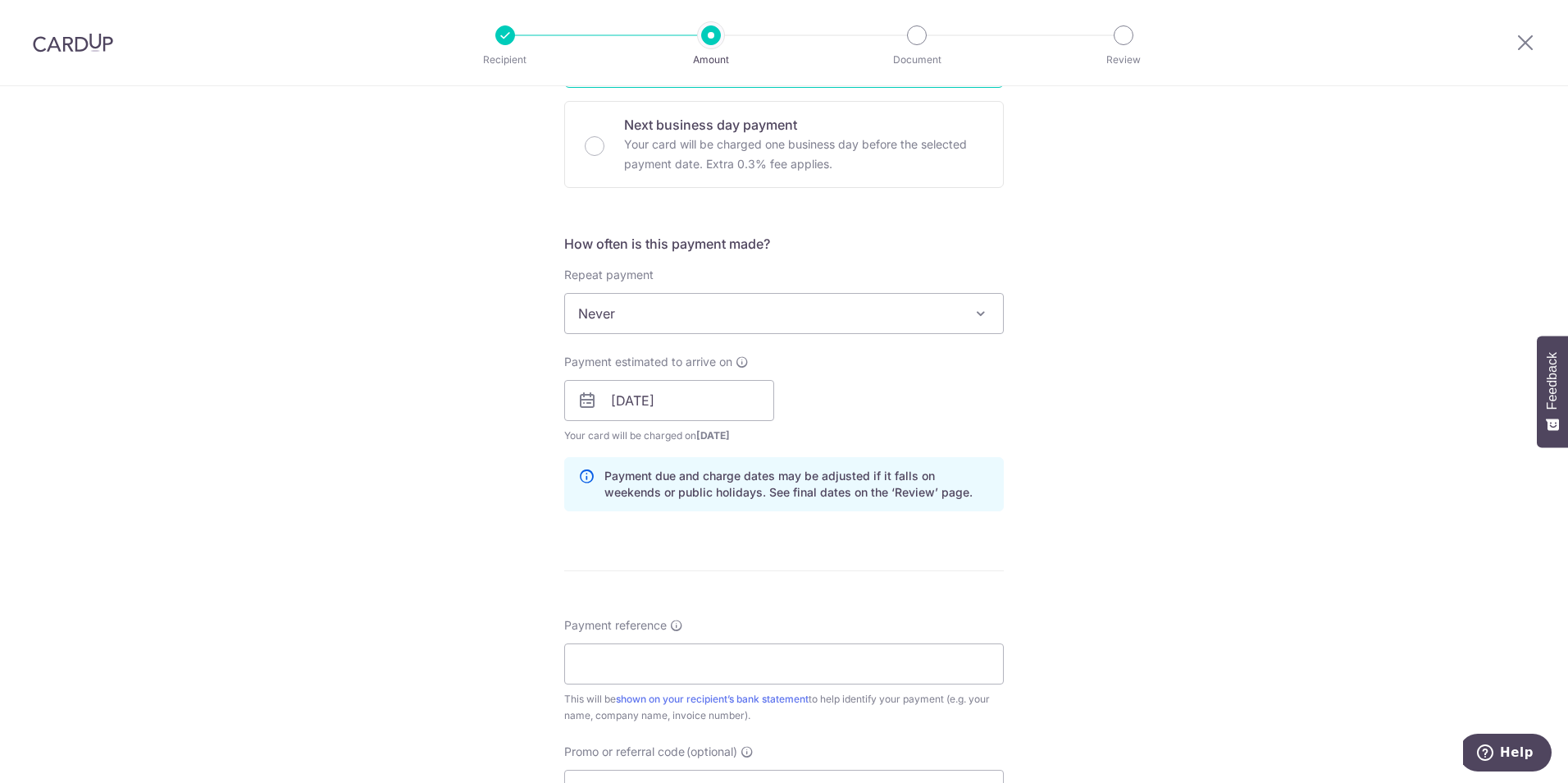
scroll to position [491, 0]
click at [753, 652] on input "Payment reference" at bounding box center [784, 659] width 440 height 41
type input "Blk 2 Unit 03-02 IVERIA_TID_240005"
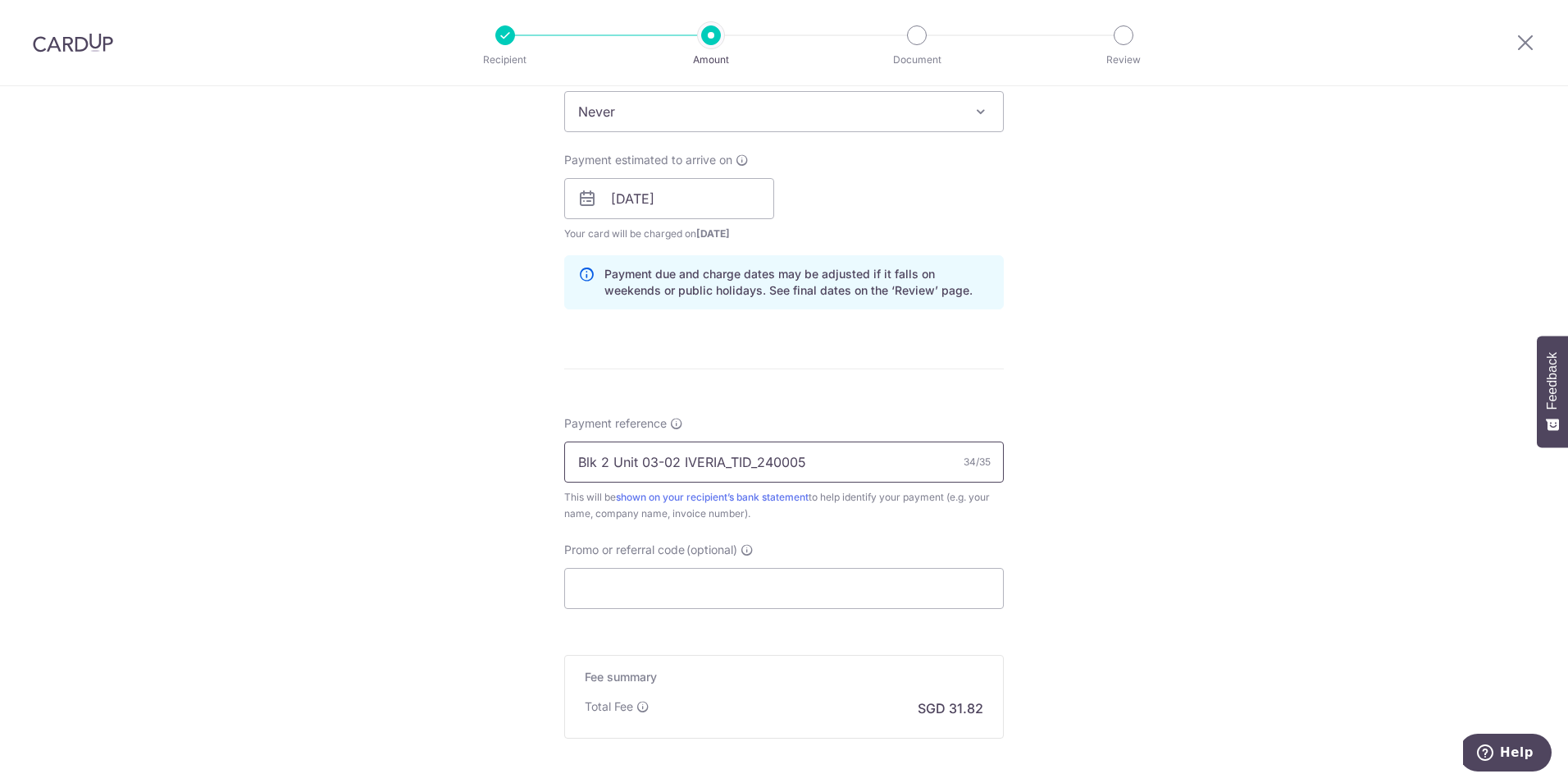
scroll to position [690, 0]
click at [867, 573] on input "Promo or referral code (optional)" at bounding box center [784, 587] width 440 height 41
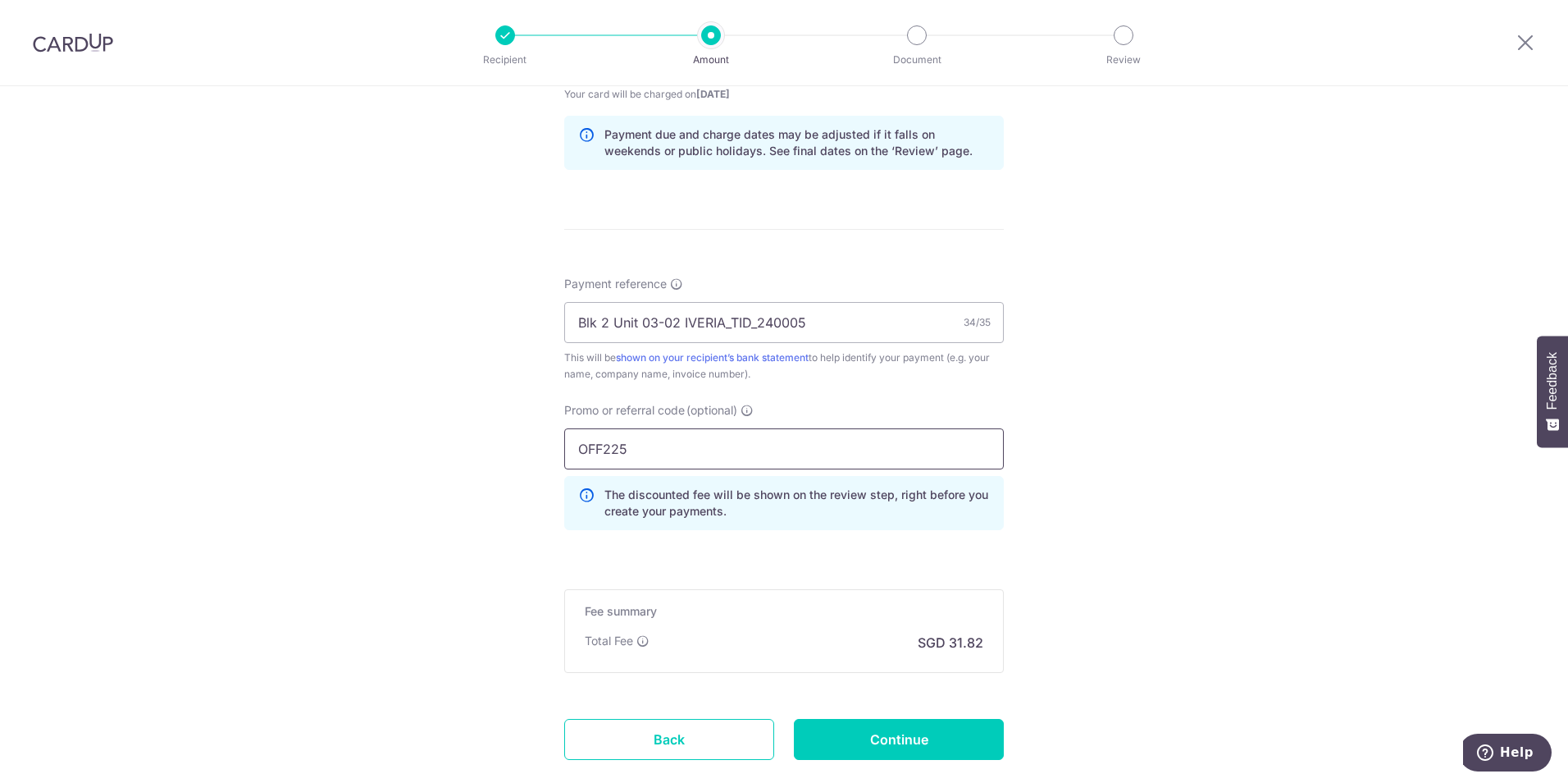
scroll to position [830, 0]
type input "OFF225"
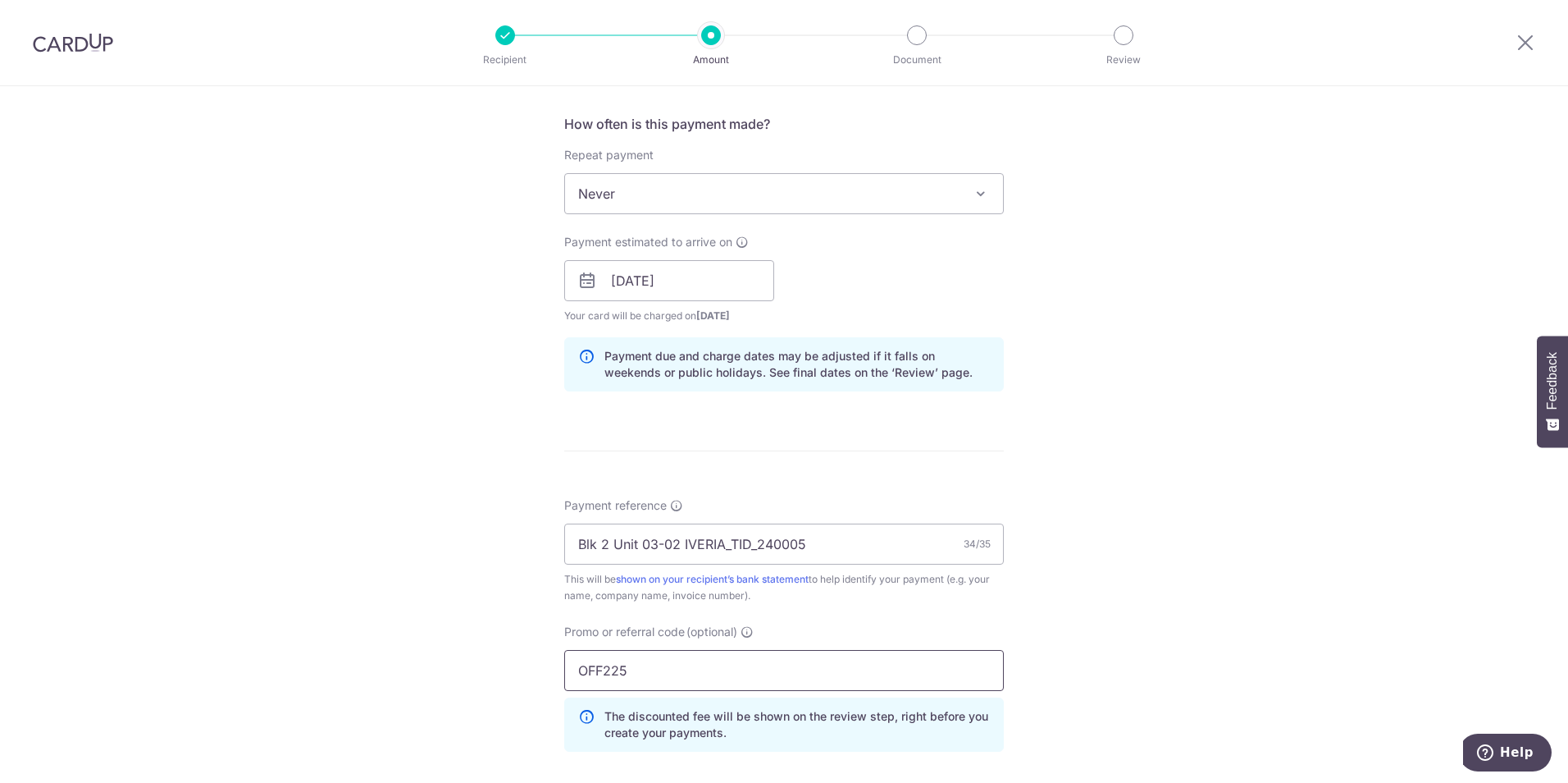
scroll to position [606, 0]
click at [902, 202] on span "Never" at bounding box center [784, 195] width 438 height 40
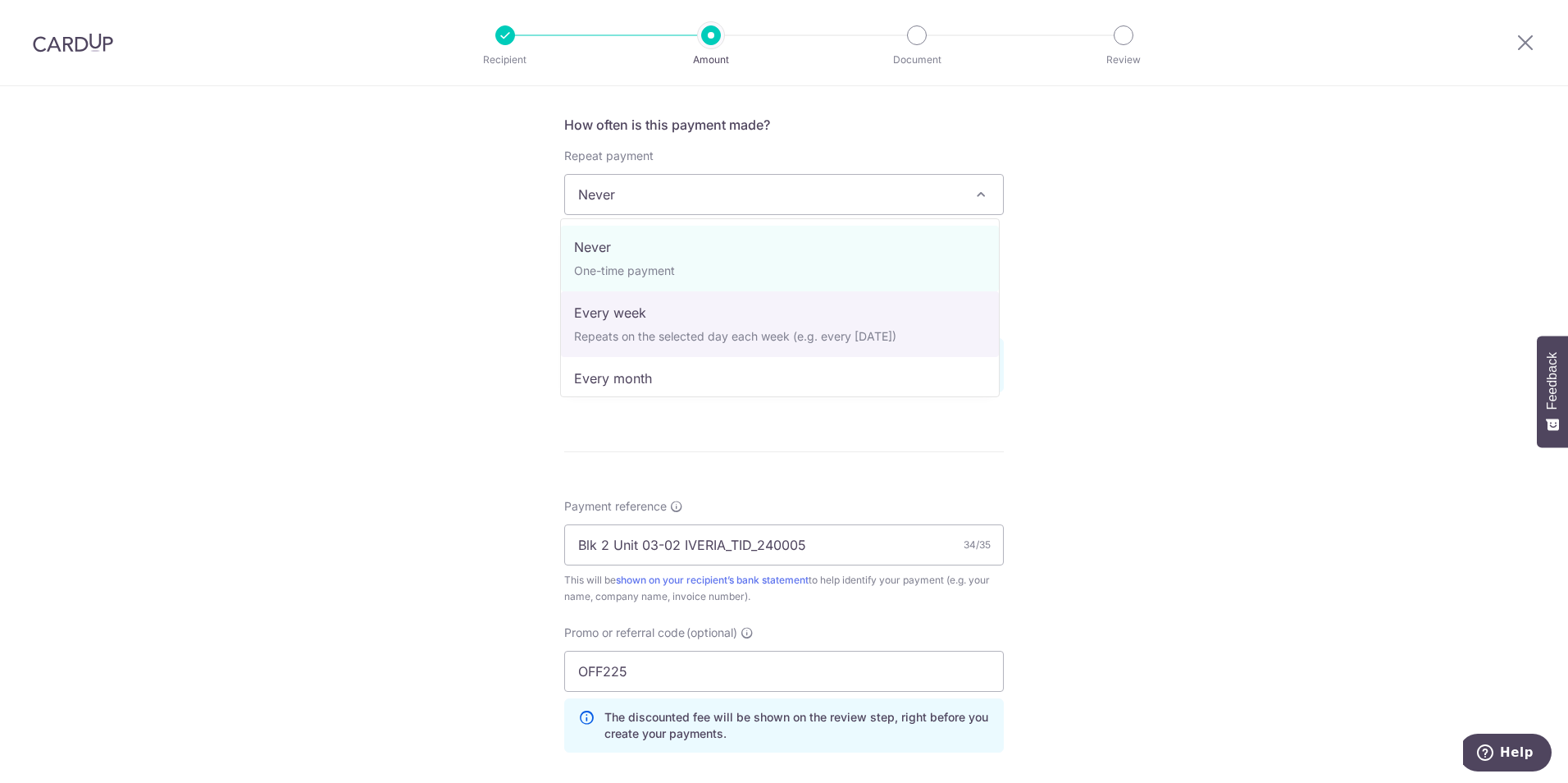
scroll to position [164, 0]
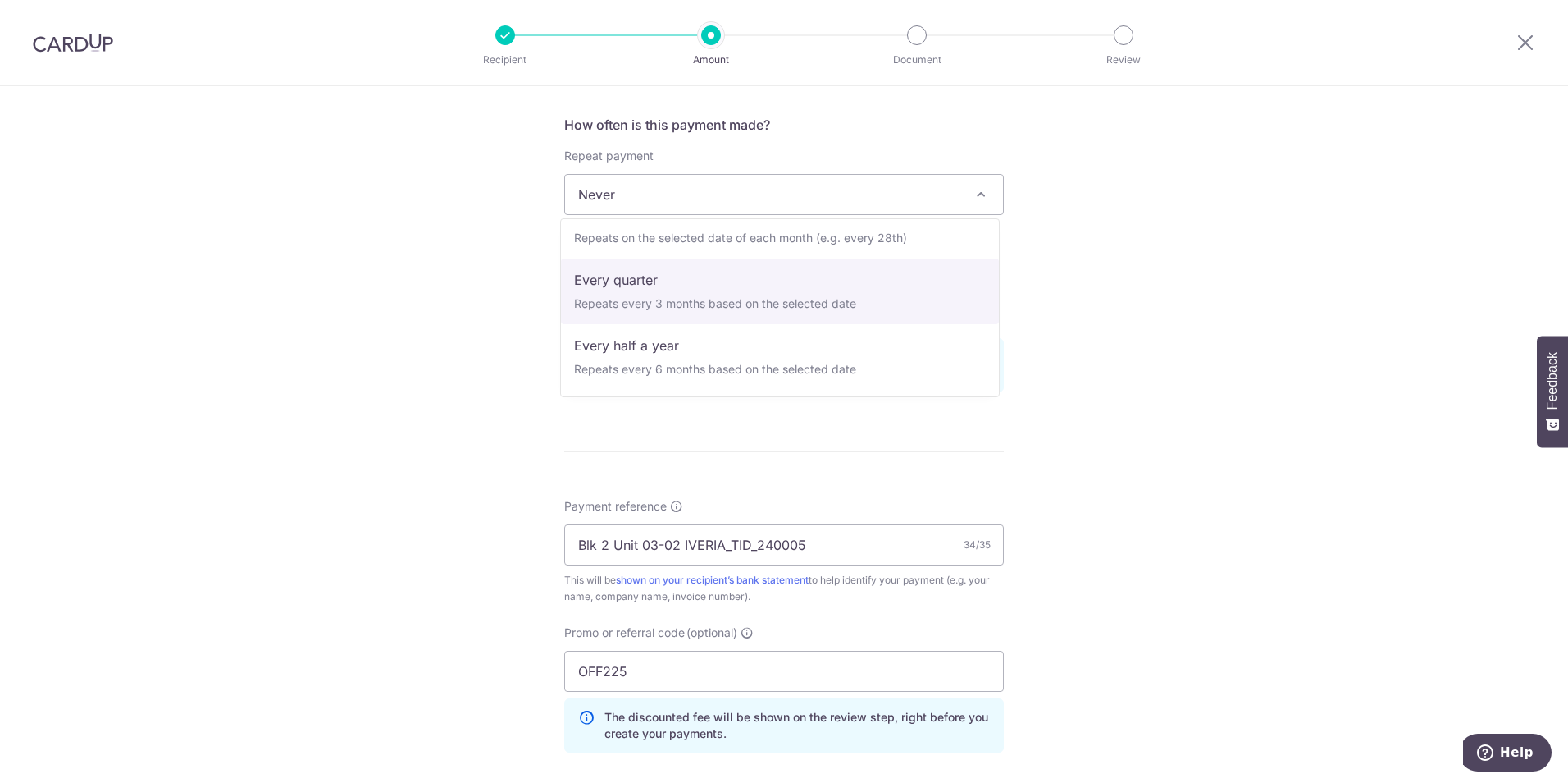
select select "4"
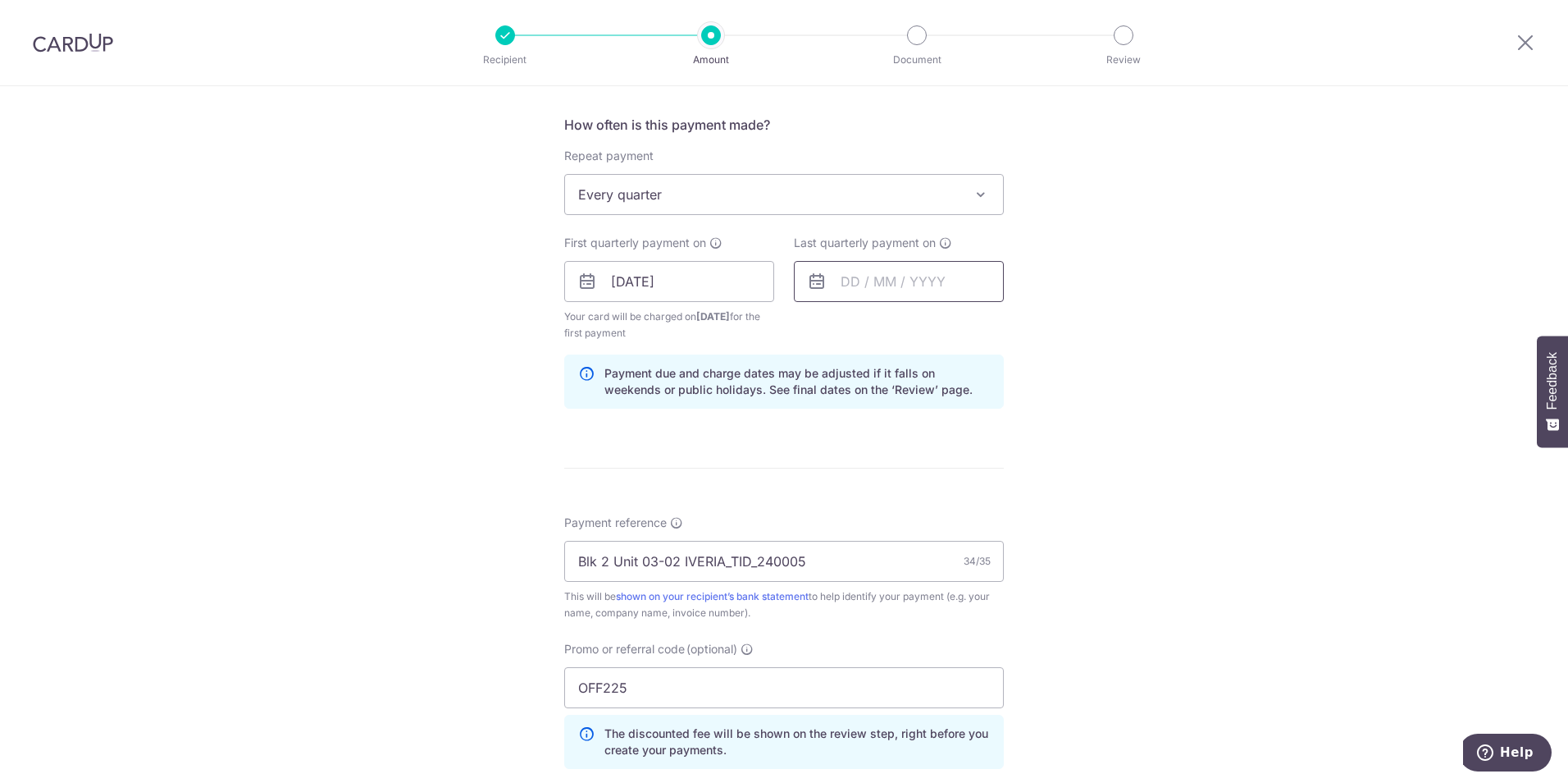
click at [864, 284] on input "text" at bounding box center [898, 281] width 210 height 41
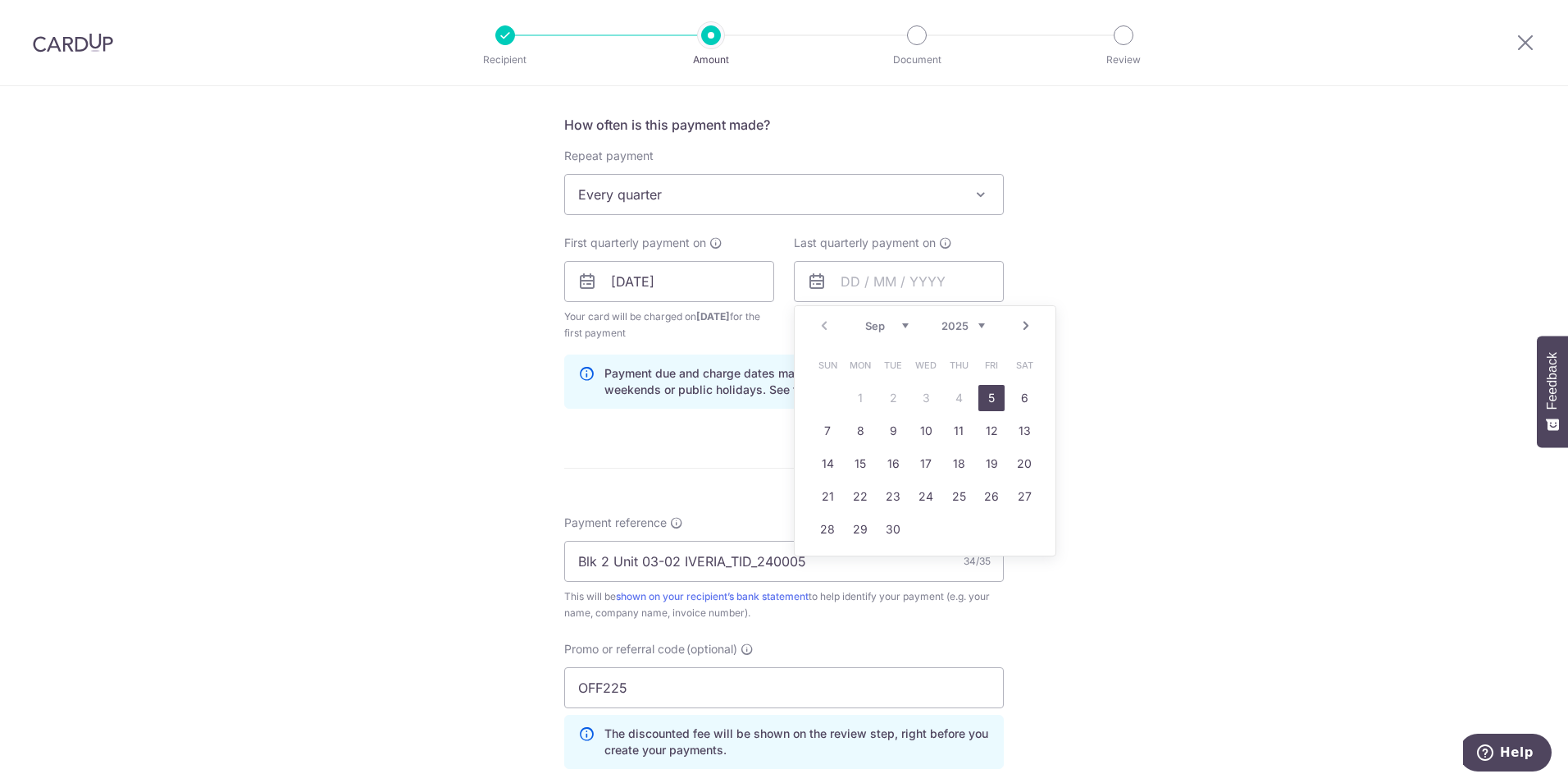
click at [1016, 316] on link "Next" at bounding box center [1026, 326] width 20 height 20
click at [1027, 332] on link "Next" at bounding box center [1026, 326] width 20 height 20
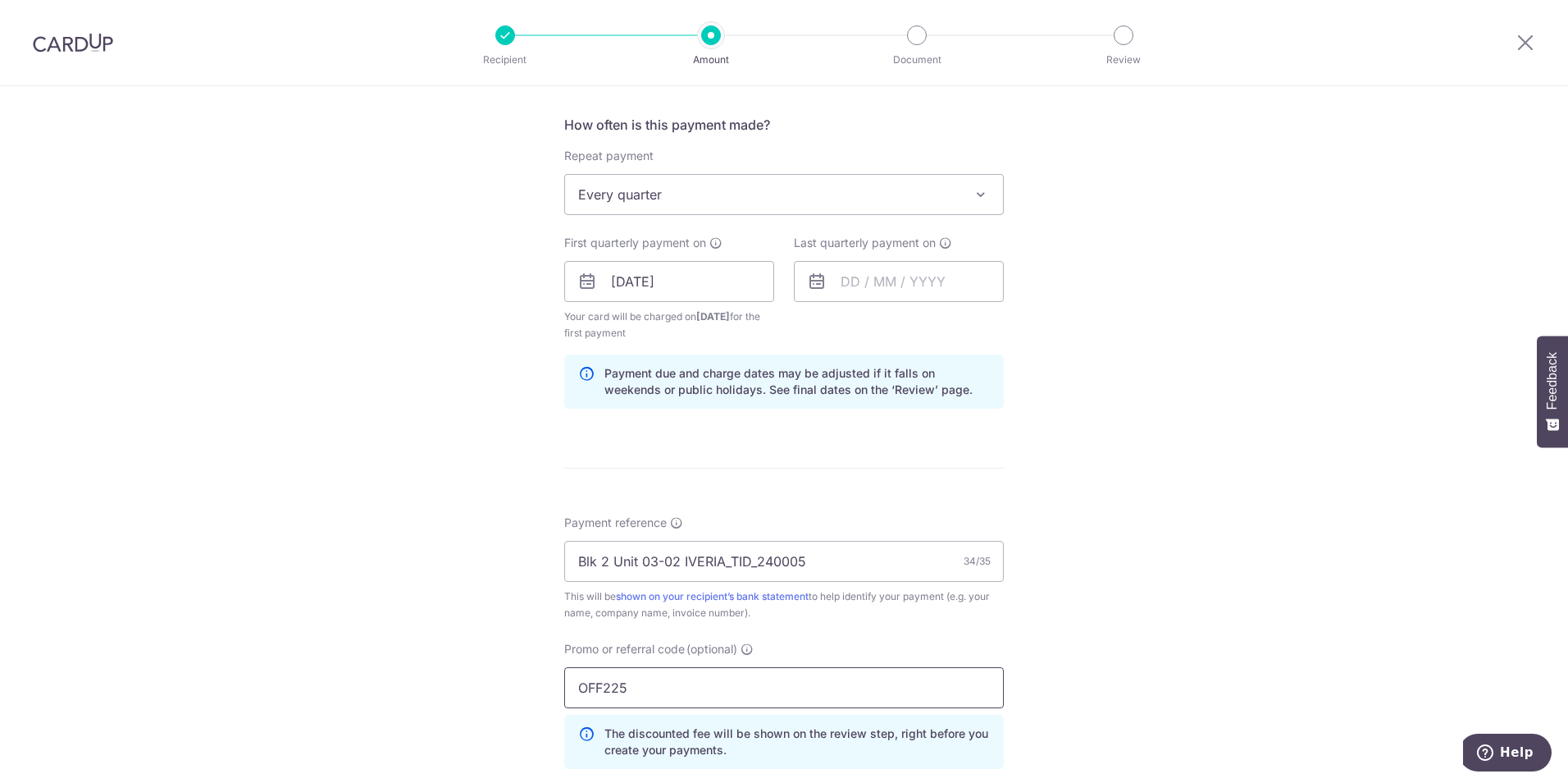
drag, startPoint x: 632, startPoint y: 687, endPoint x: 513, endPoint y: 704, distance: 120.2
click at [513, 704] on div "Tell us more about your payment Enter payment amount SGD 1,224.00 1224.00 Selec…" at bounding box center [784, 301] width 1568 height 1642
type input "REC185"
click at [892, 279] on input "text" at bounding box center [898, 281] width 210 height 41
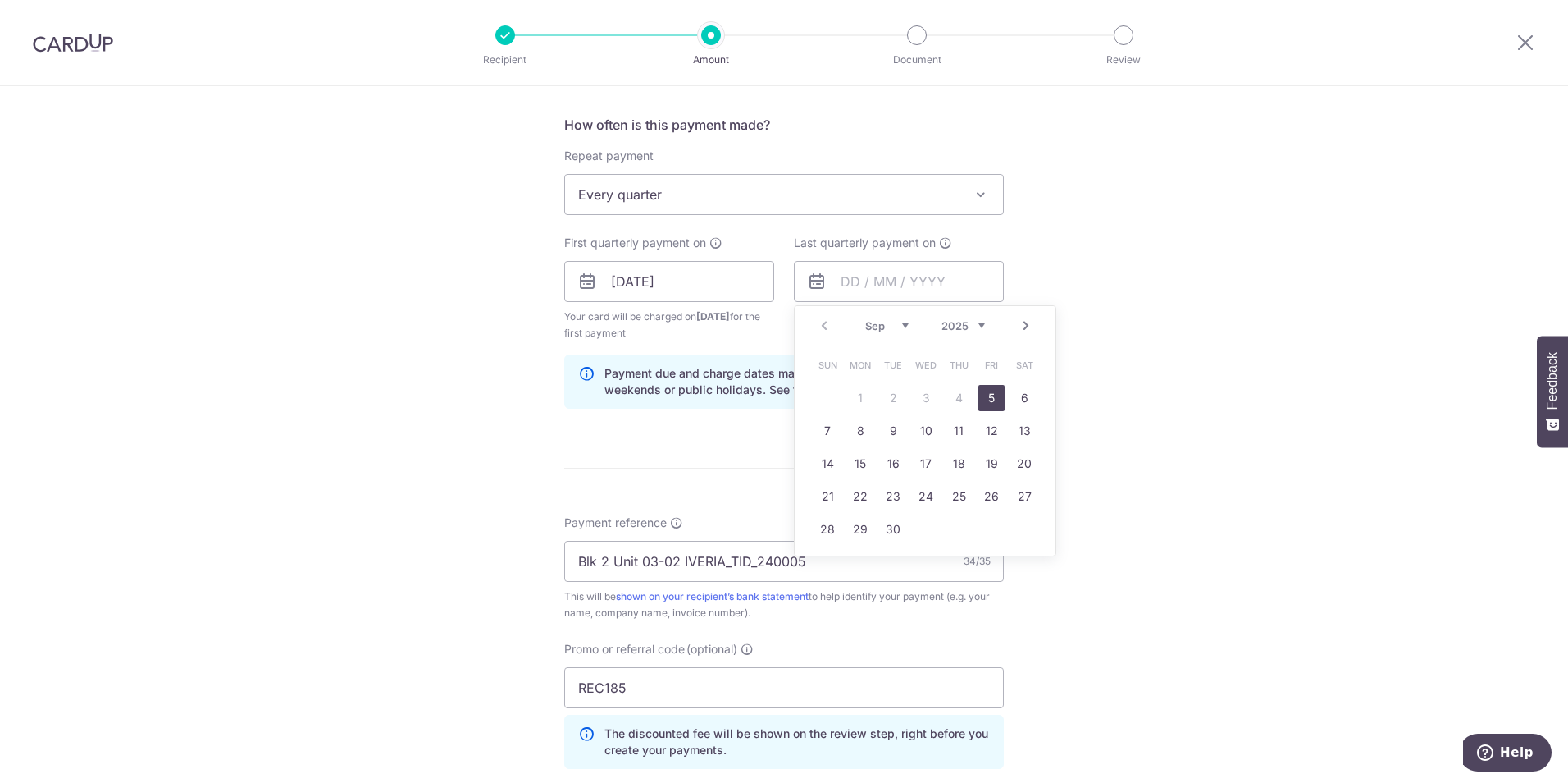
click at [1023, 322] on link "Next" at bounding box center [1026, 326] width 20 height 20
click at [815, 556] on link "30" at bounding box center [827, 562] width 26 height 26
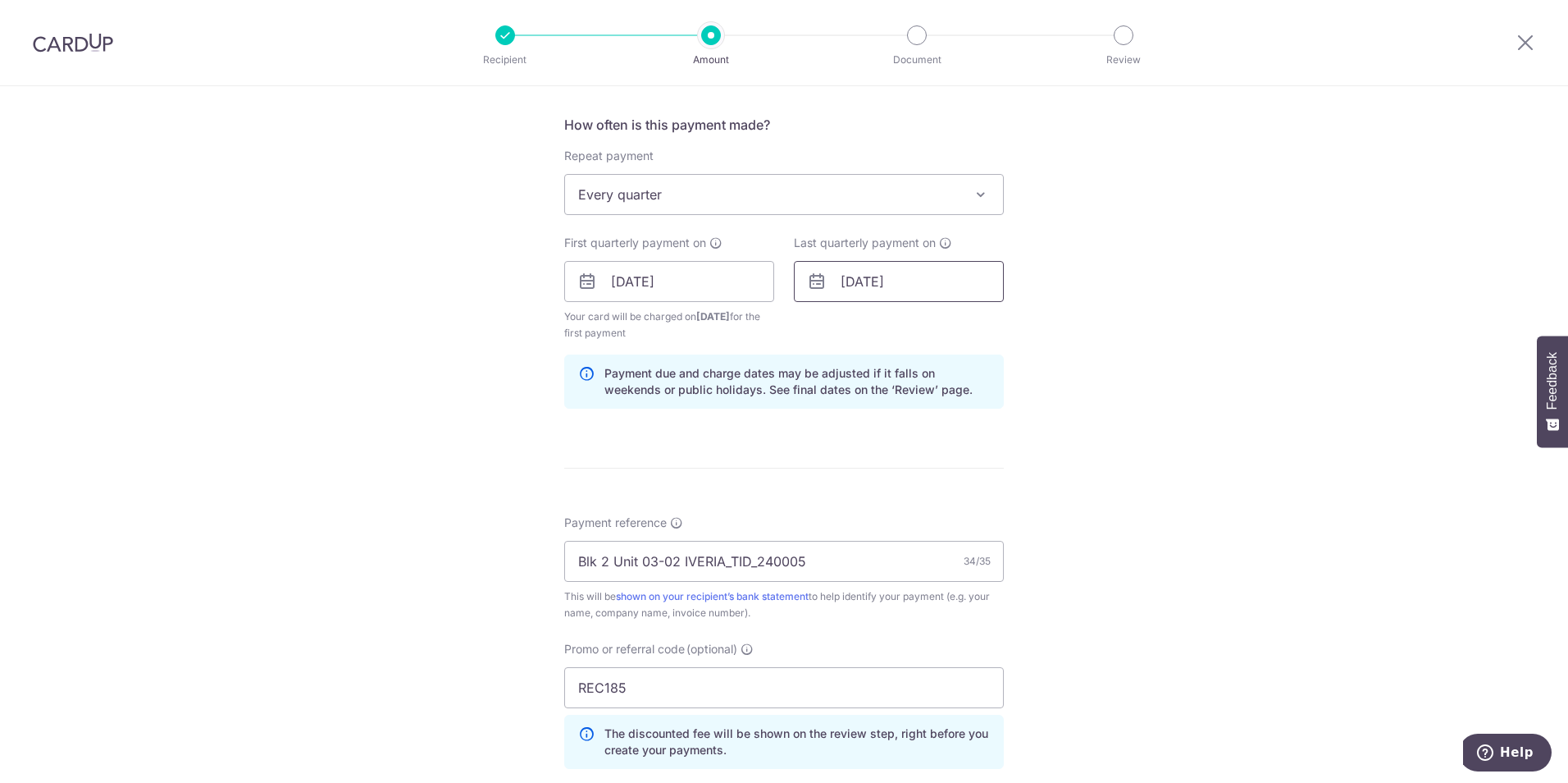
click at [974, 280] on input "30/11/2025" at bounding box center [898, 281] width 210 height 41
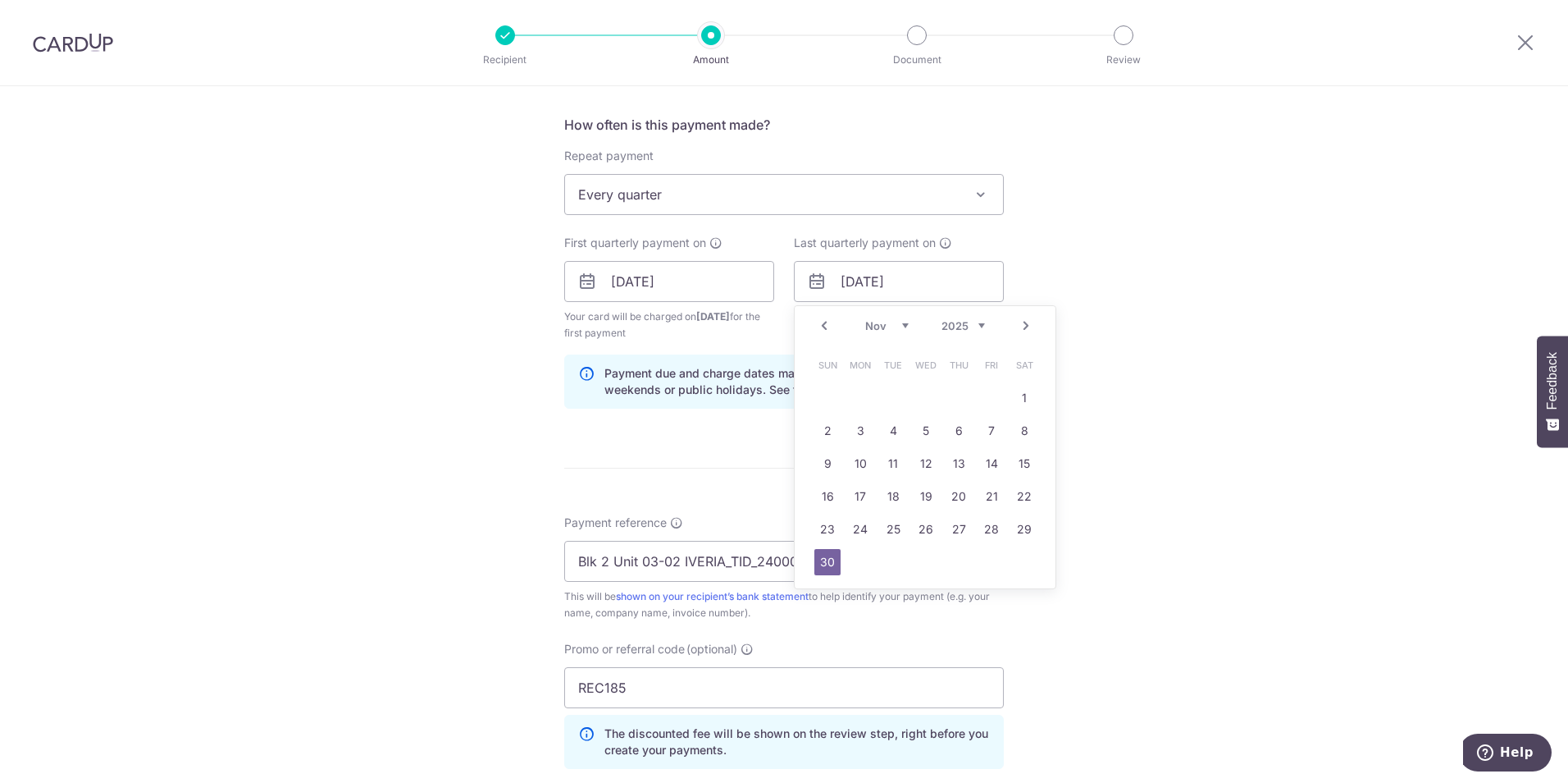
click at [1016, 327] on link "Next" at bounding box center [1026, 326] width 20 height 20
click at [1024, 490] on link "28" at bounding box center [1024, 496] width 26 height 26
type input "28/02/2026"
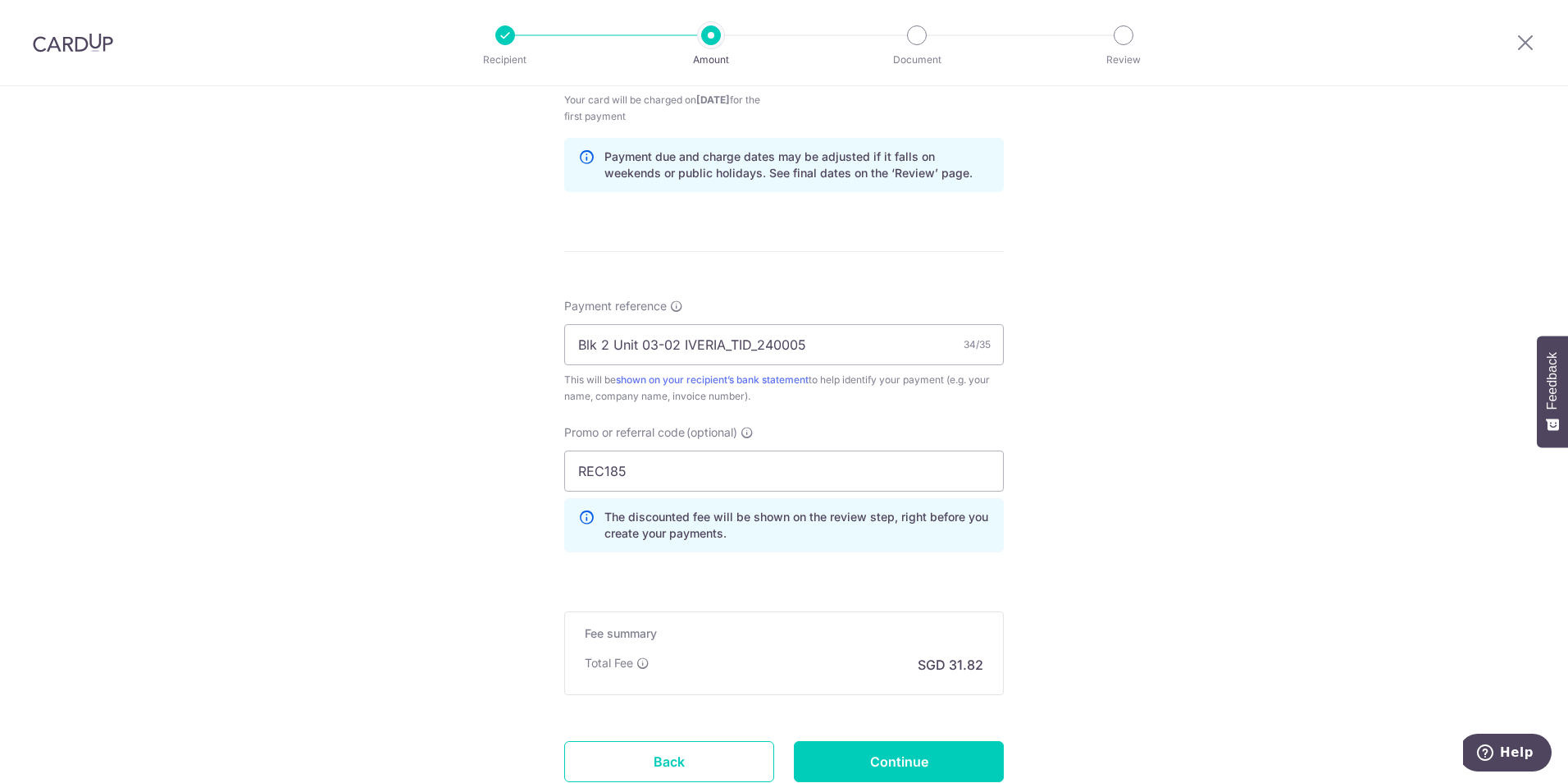
scroll to position [946, 0]
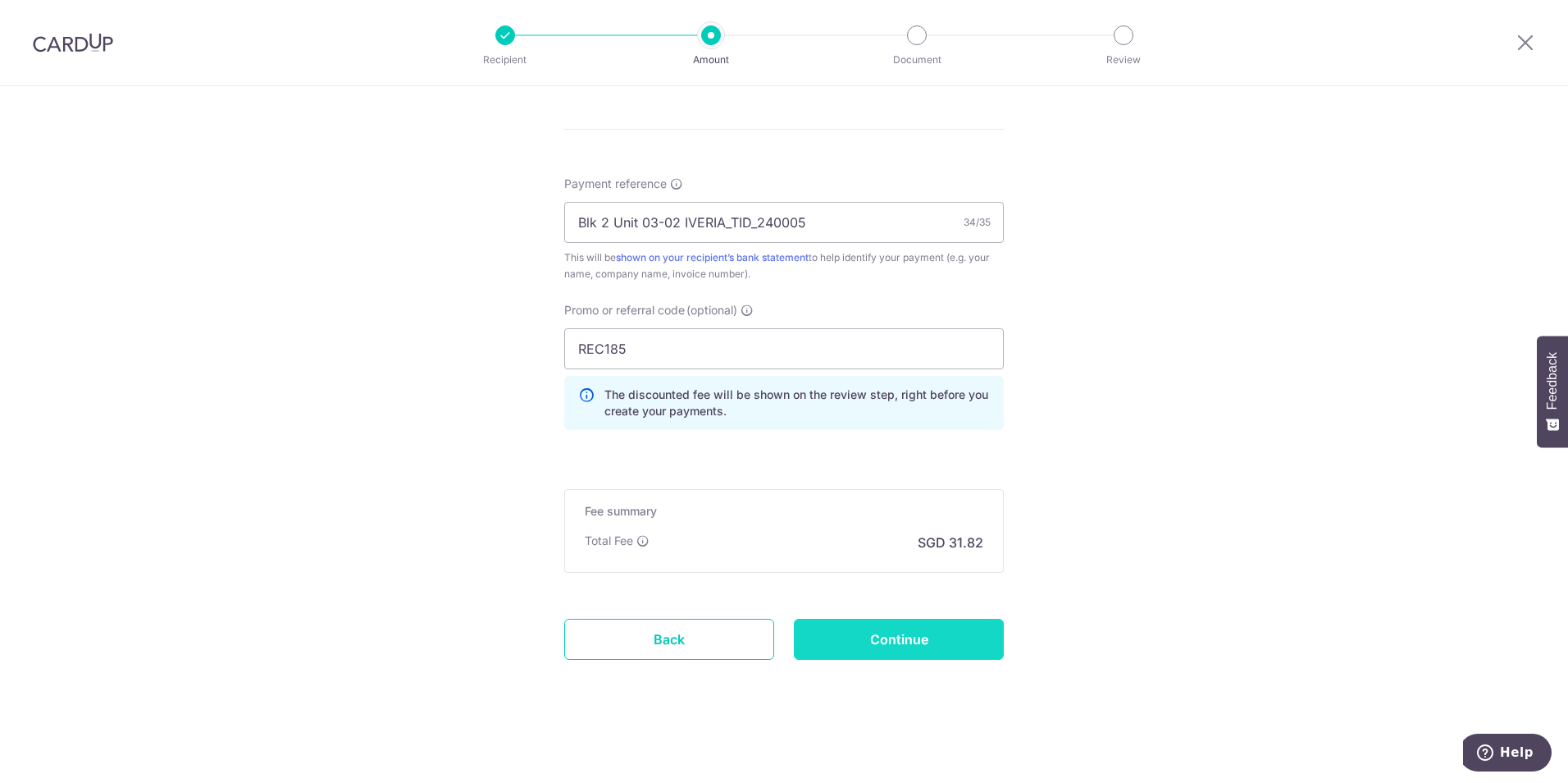
click at [934, 640] on input "Continue" at bounding box center [898, 639] width 210 height 41
type input "Create Schedule"
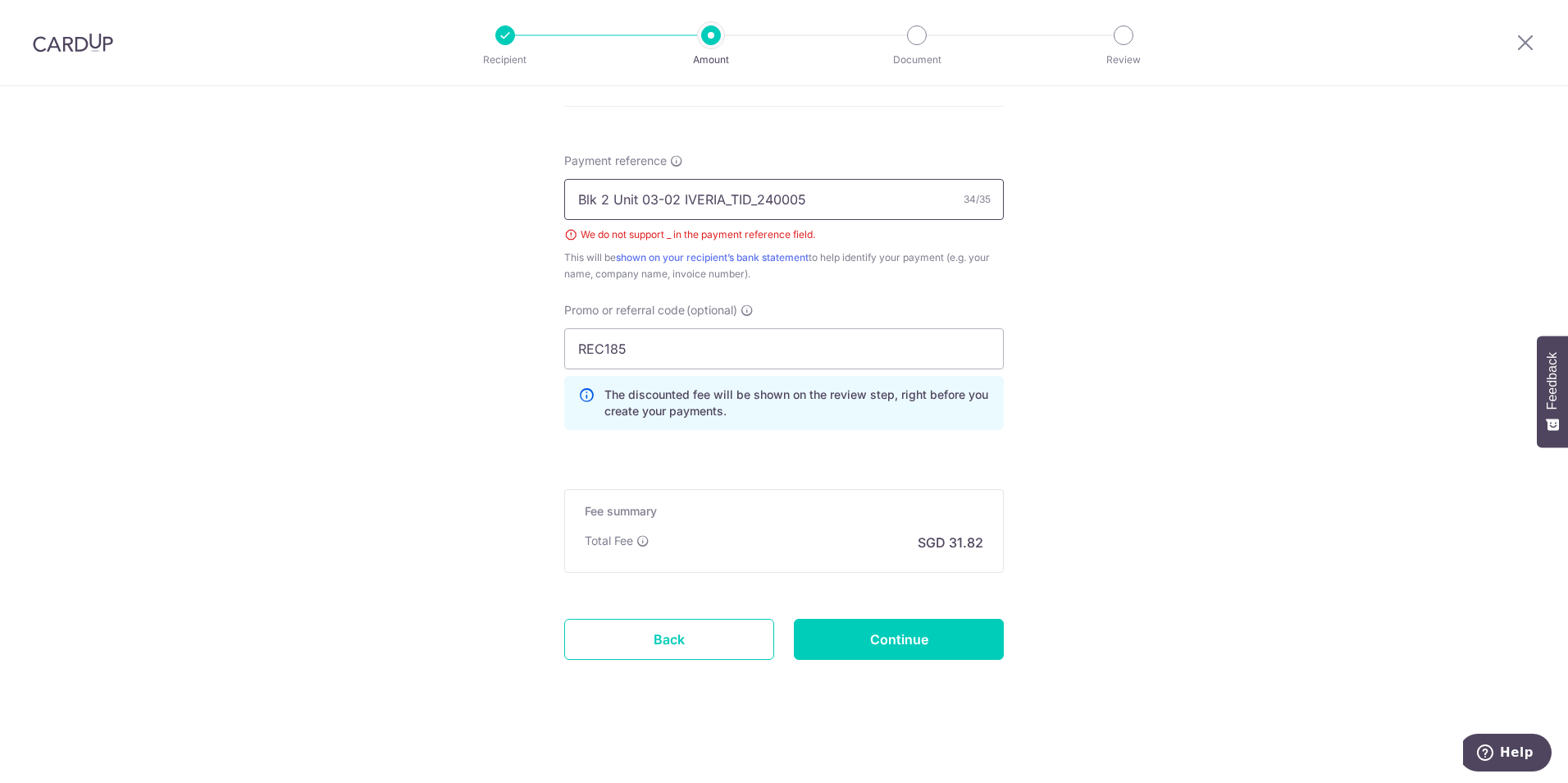
drag, startPoint x: 802, startPoint y: 201, endPoint x: 673, endPoint y: 200, distance: 129.0
click at [673, 200] on input "Blk 2 Unit 03-02 IVERIA_TID_240005" at bounding box center [784, 199] width 440 height 41
click at [608, 204] on input "Blk 2 Unit 03-02 IVERIA_TID_240005" at bounding box center [784, 199] width 440 height 41
click at [626, 197] on input "Unit 03-02 IVERIA_TID_240005" at bounding box center [784, 199] width 440 height 41
click at [689, 198] on input "Unit 0302 IVERIA_TID_240005" at bounding box center [784, 199] width 440 height 41
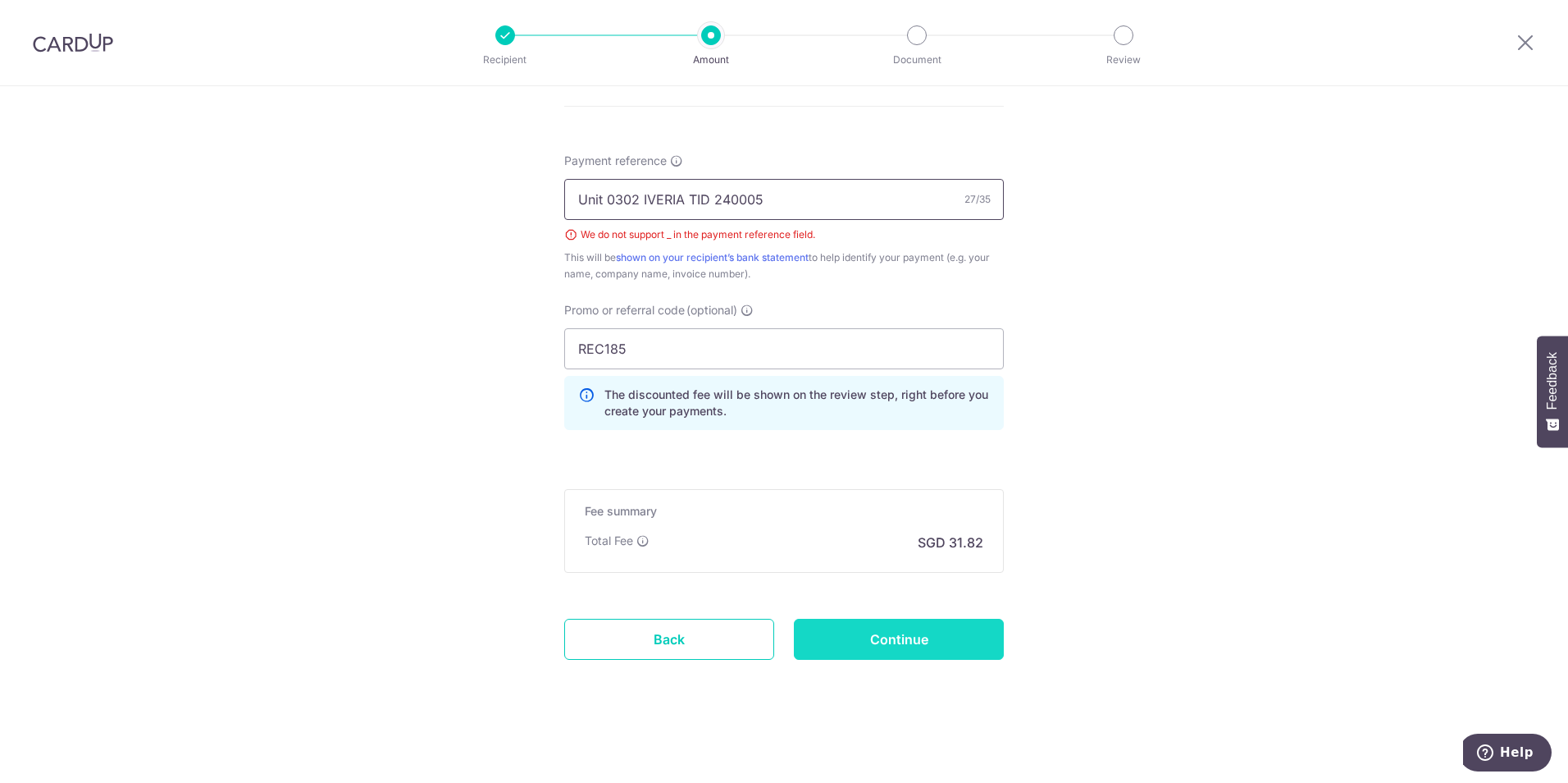
type input "Unit 0302 IVERIA TID 240005"
click at [850, 647] on input "Continue" at bounding box center [898, 639] width 210 height 41
type input "Create Schedule"
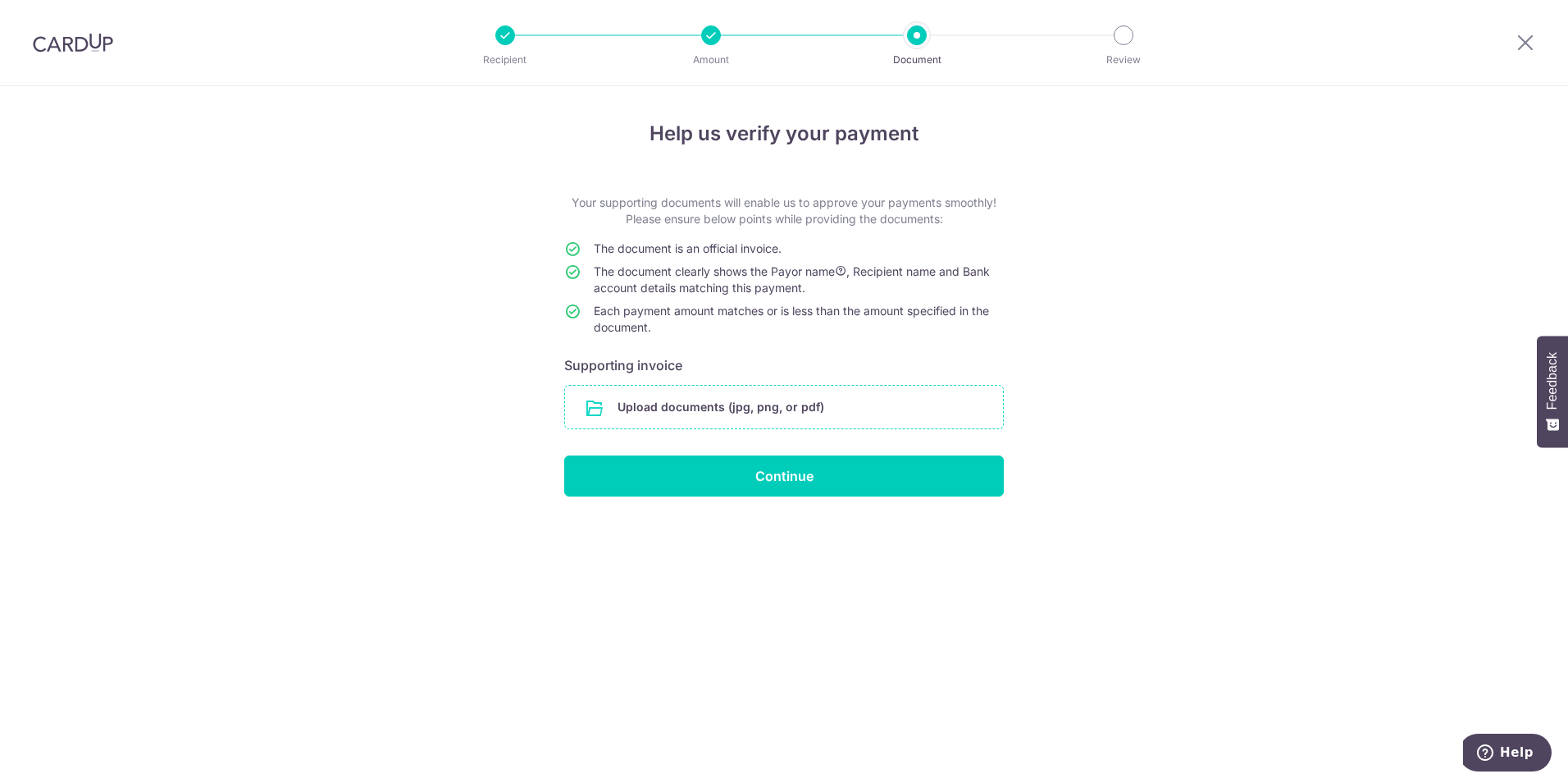
click at [822, 406] on input "file" at bounding box center [784, 406] width 438 height 42
click at [1535, 42] on icon at bounding box center [1526, 42] width 20 height 21
